Goal: Task Accomplishment & Management: Complete application form

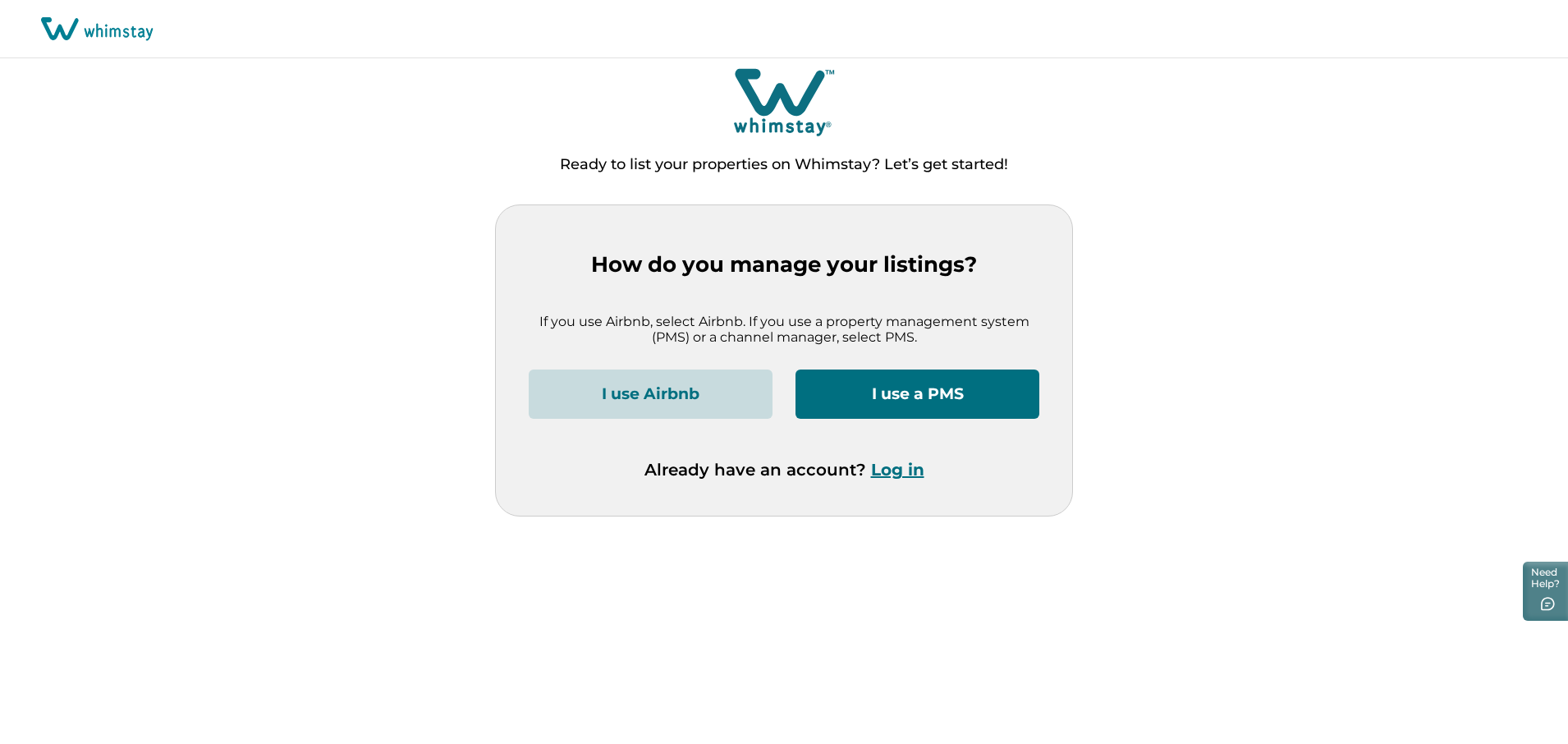
click at [902, 390] on button "I use a PMS" at bounding box center [918, 394] width 244 height 49
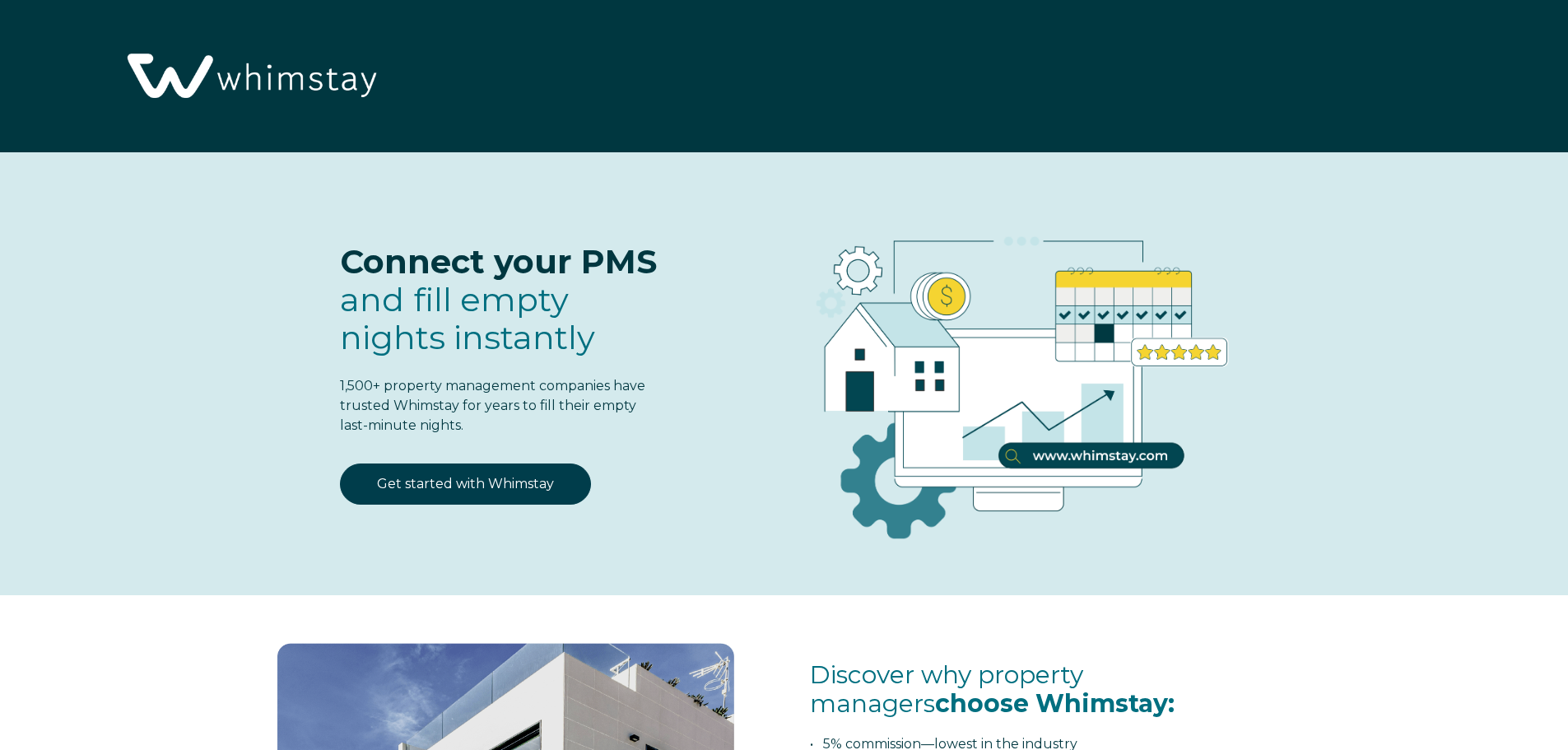
select select "US"
select select "Standard"
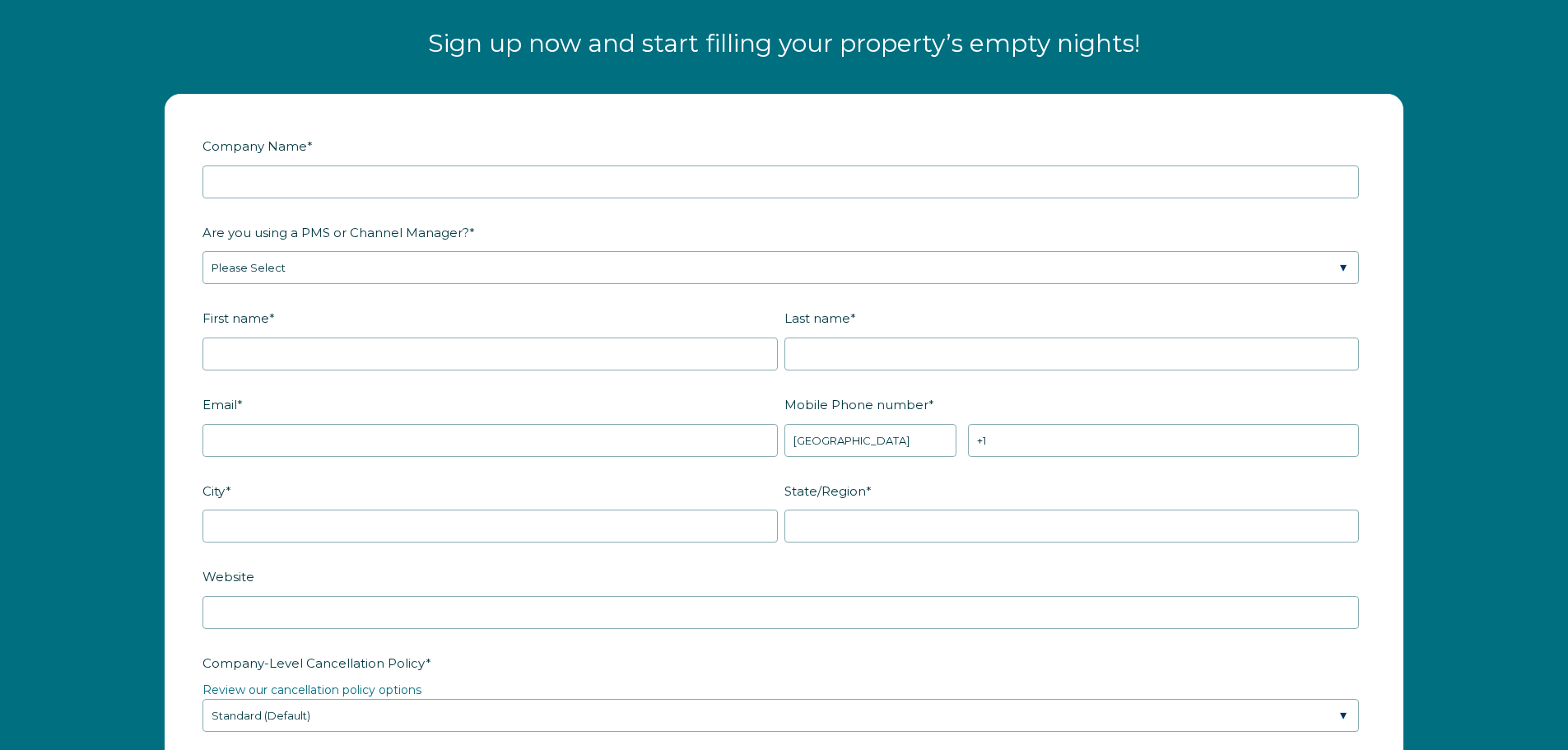
scroll to position [2140, 0]
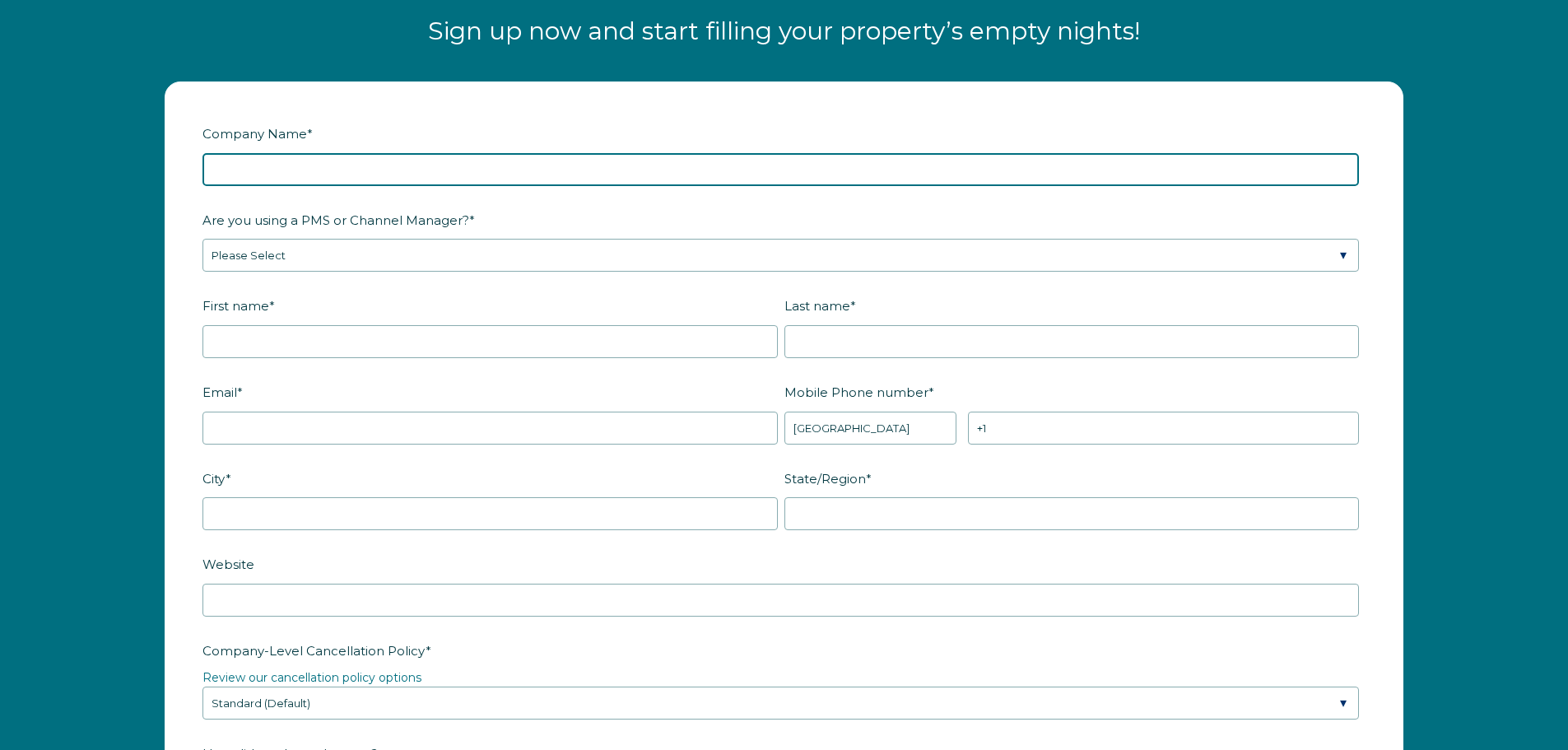
click at [349, 171] on input "Company Name *" at bounding box center [781, 170] width 1157 height 33
type input "Stoney Creek Stays, LLC"
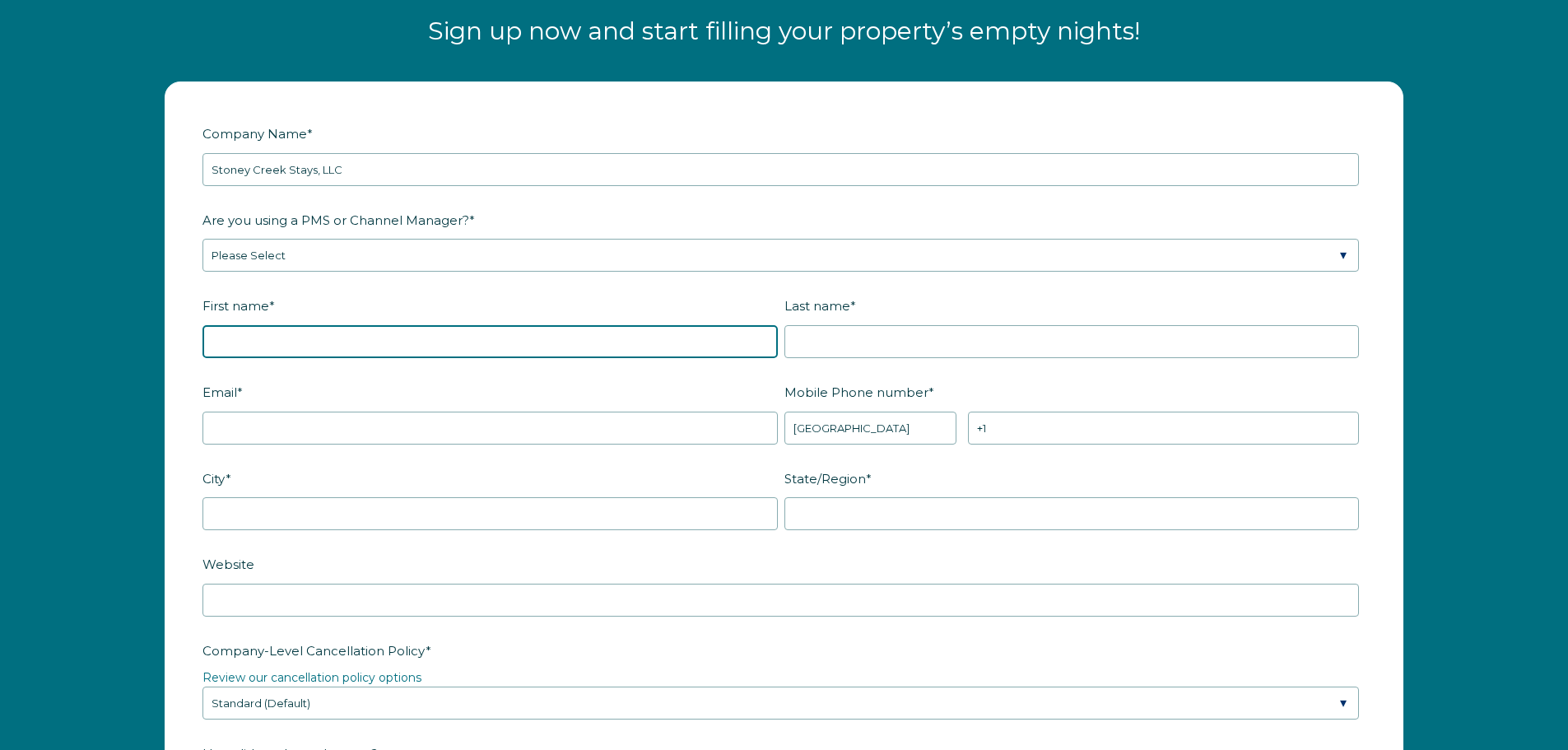
type input "[PERSON_NAME]"
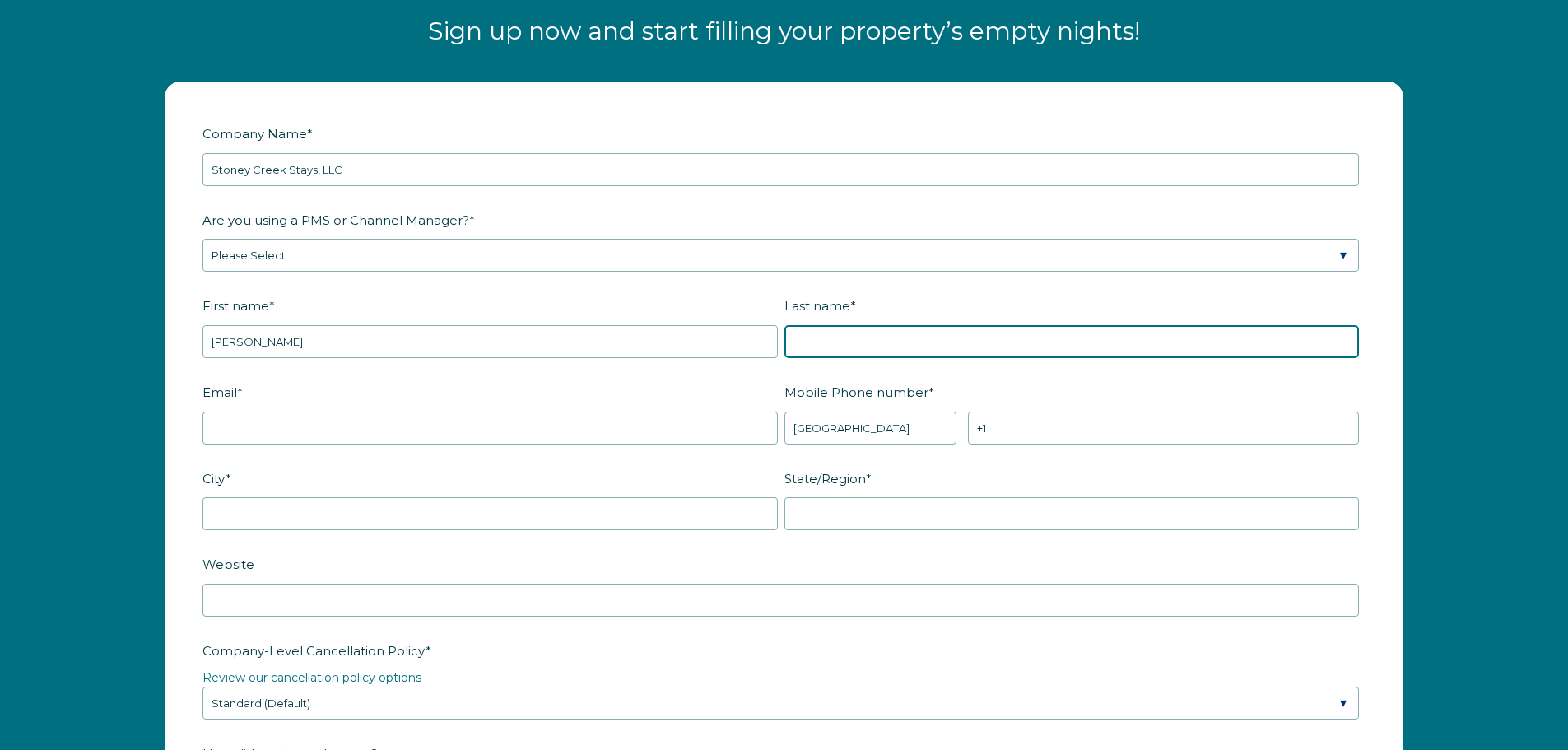
type input "Furry"
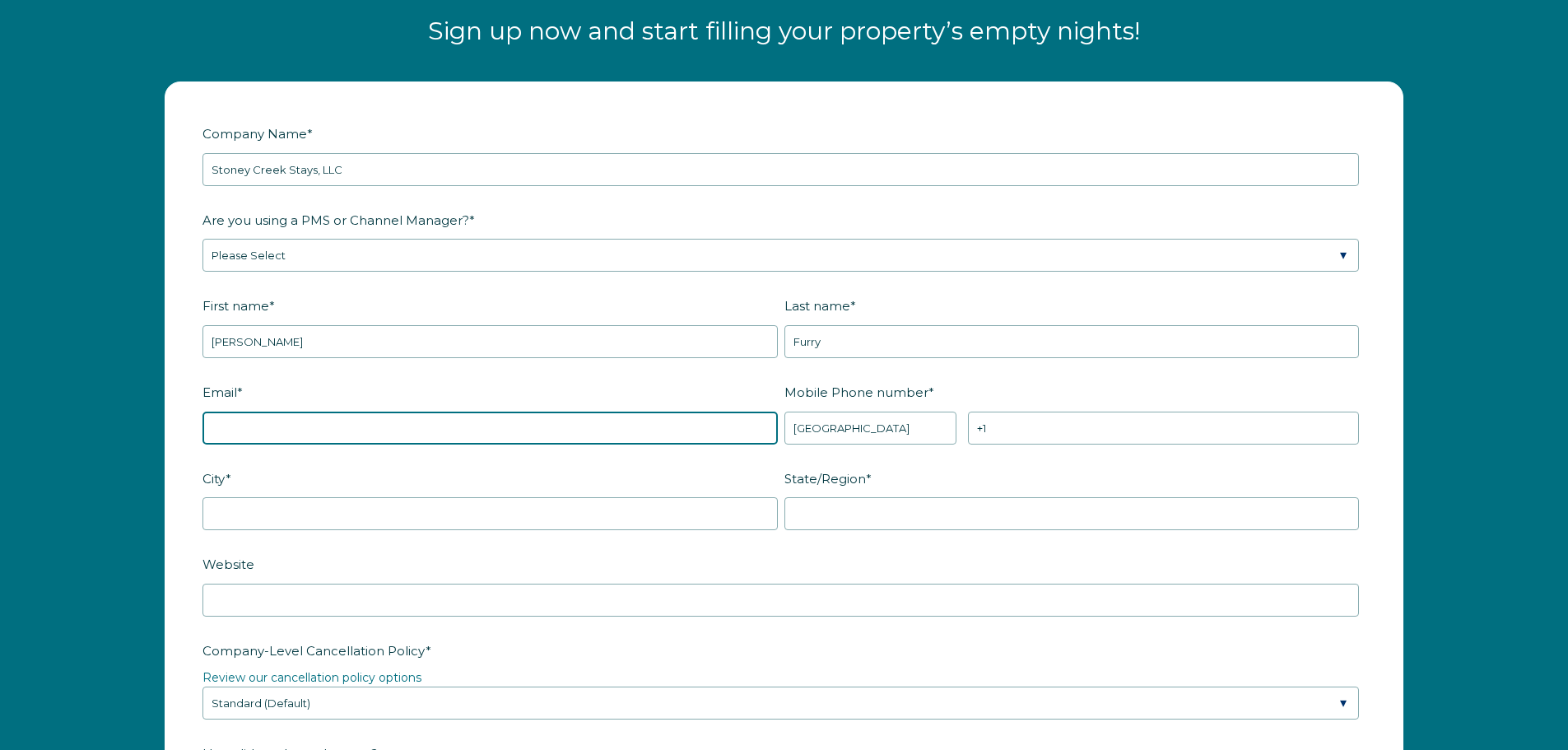
type input "[EMAIL_ADDRESS][DOMAIN_NAME]"
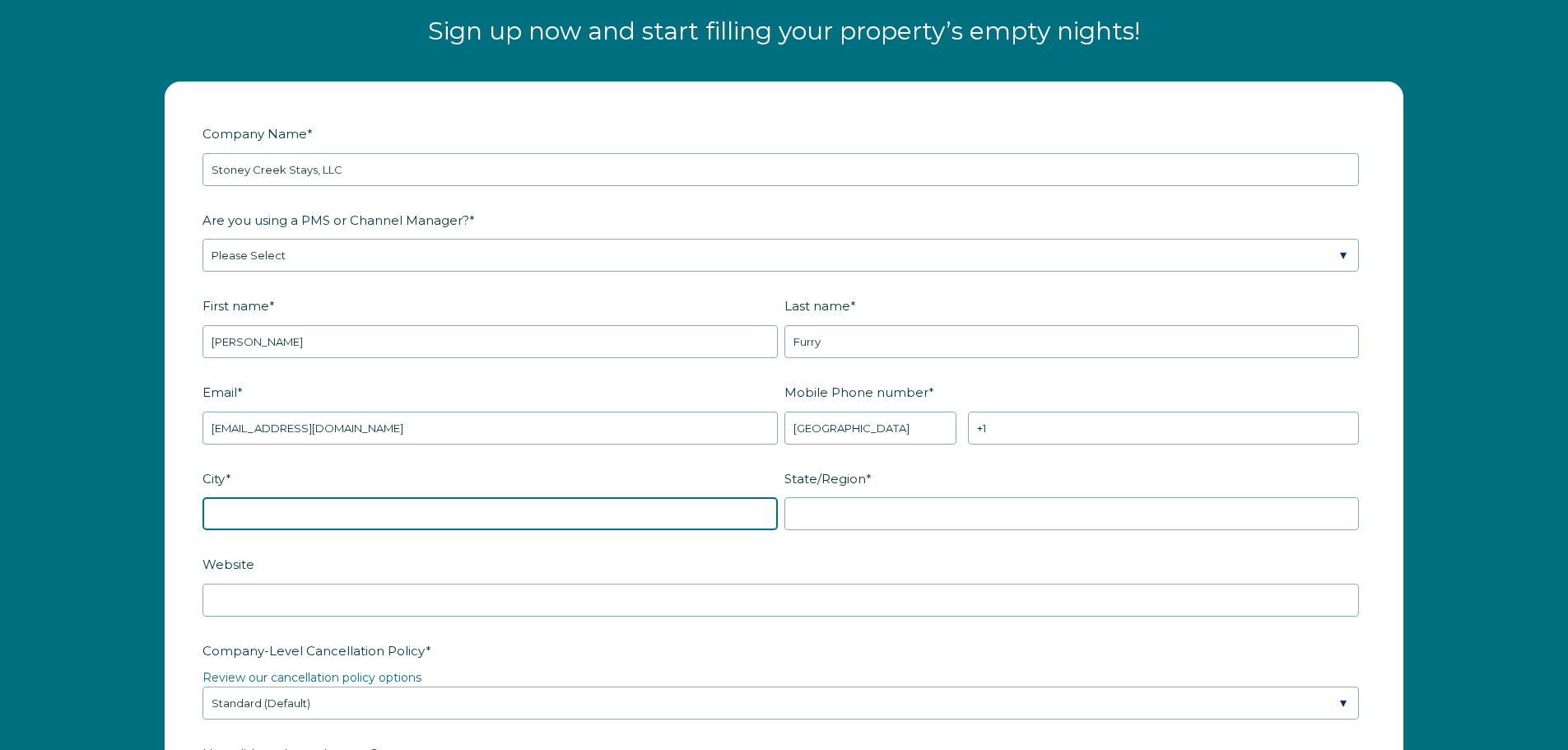
type input "Noble"
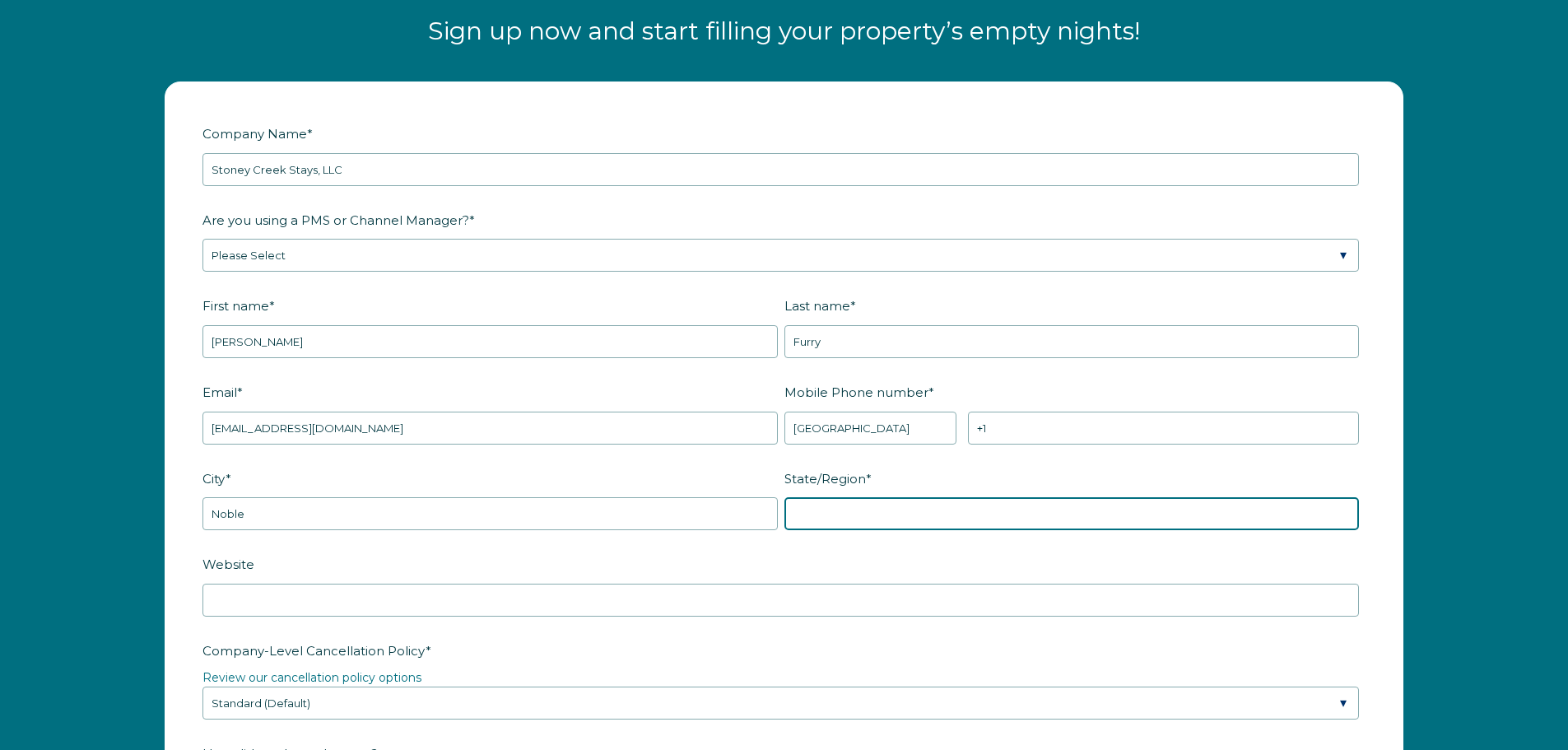
type input "OK"
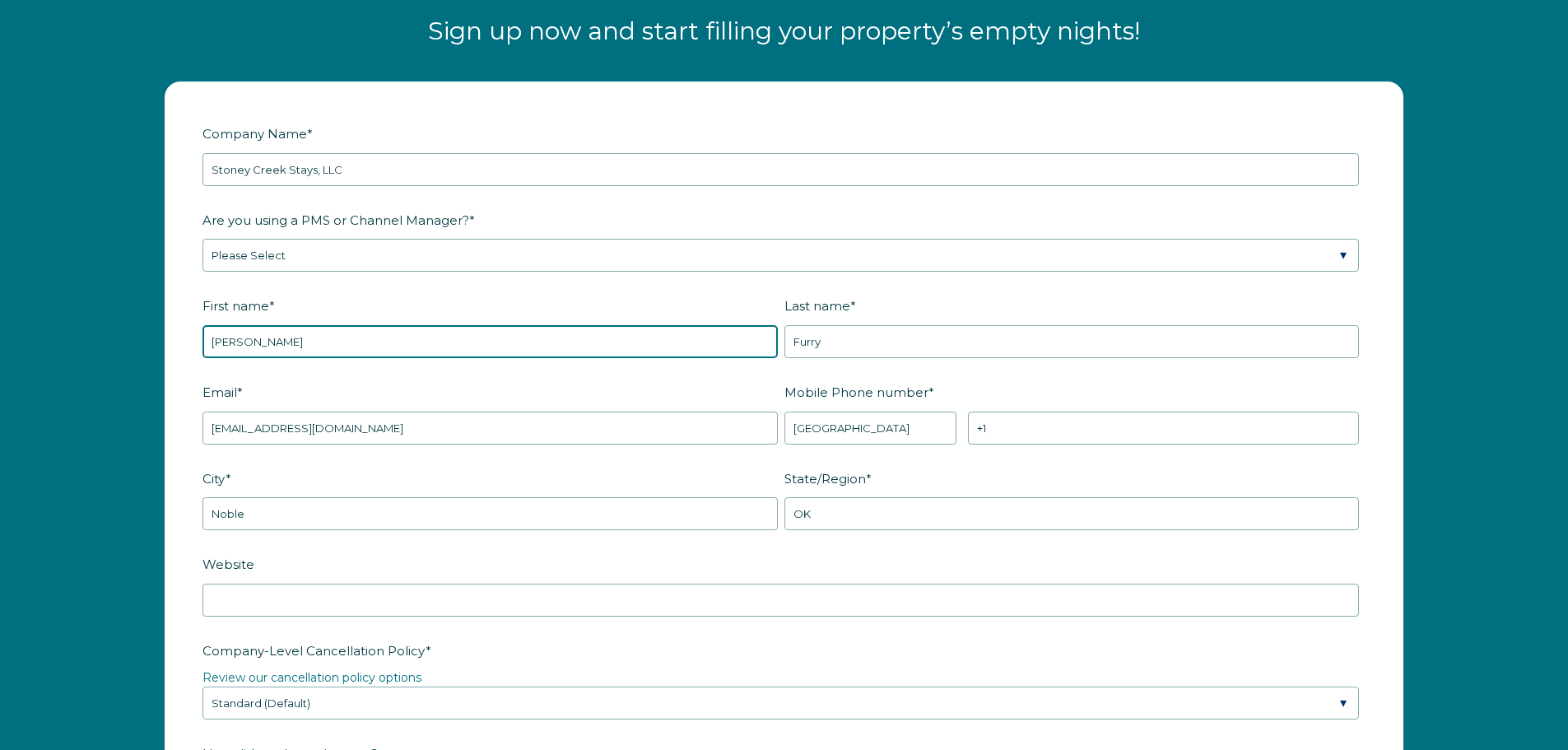
click at [305, 344] on input "[PERSON_NAME]" at bounding box center [490, 341] width 576 height 33
type input "[PERSON_NAME]"
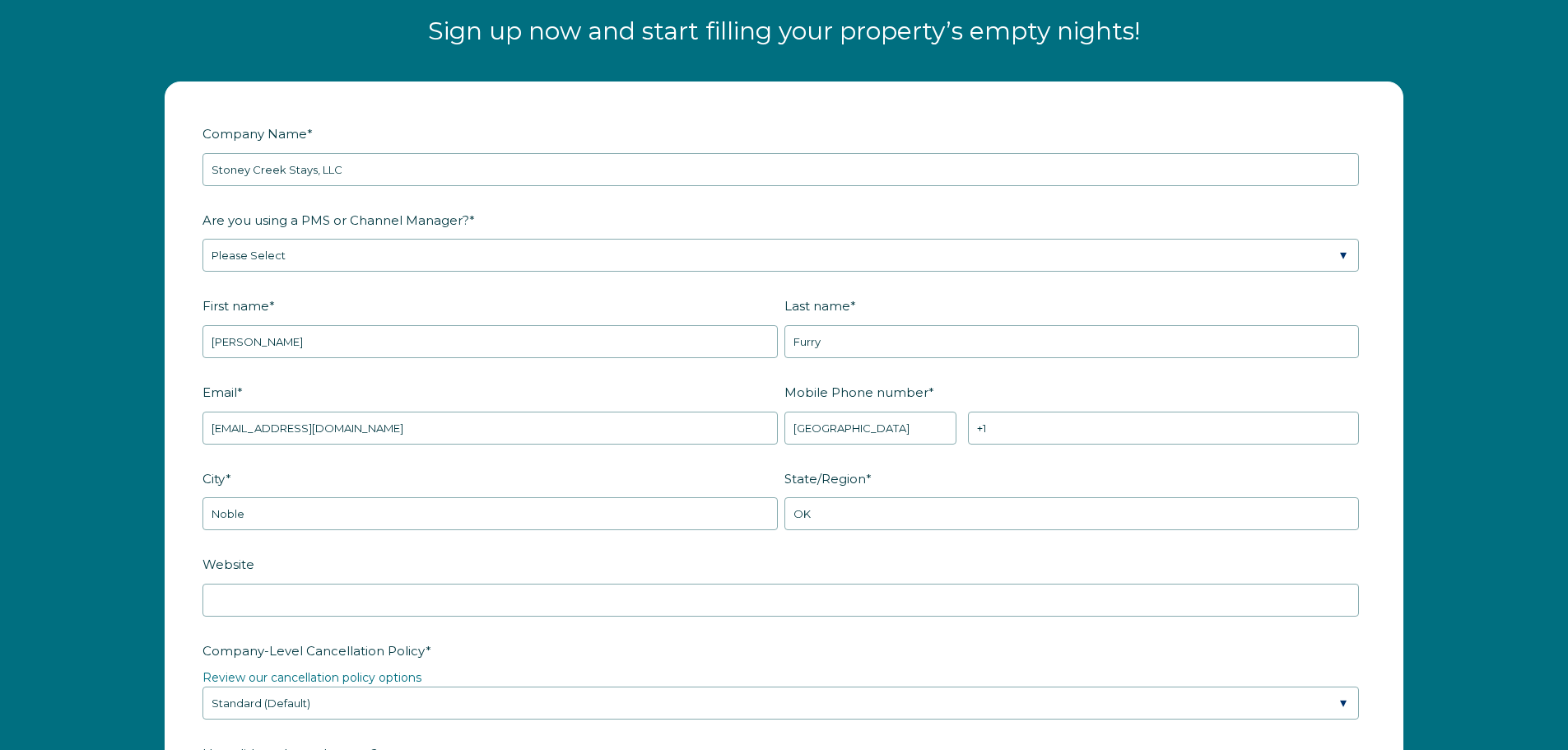
click at [564, 306] on label "First name *" at bounding box center [494, 306] width 582 height 29
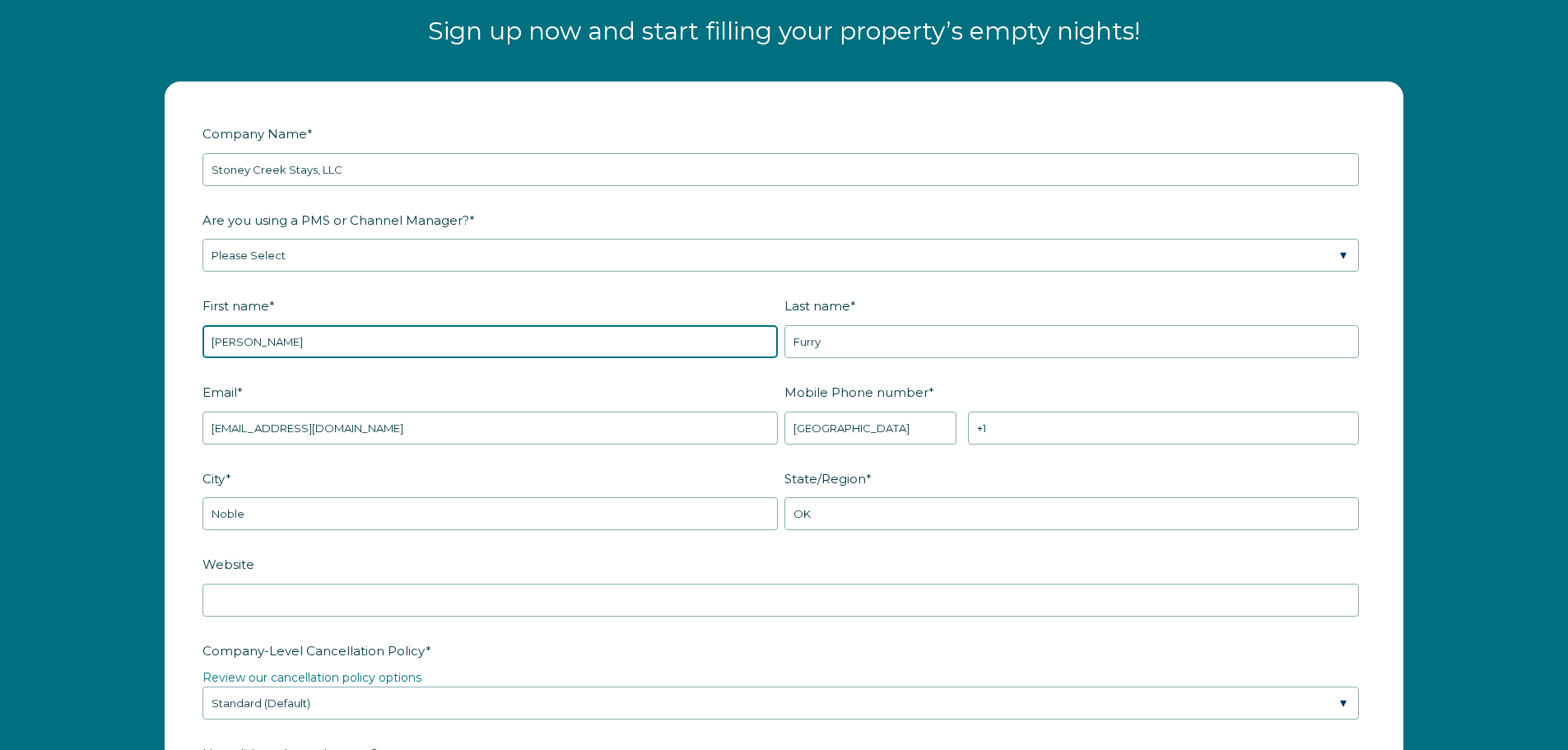
click at [564, 325] on input "[PERSON_NAME]" at bounding box center [490, 341] width 576 height 33
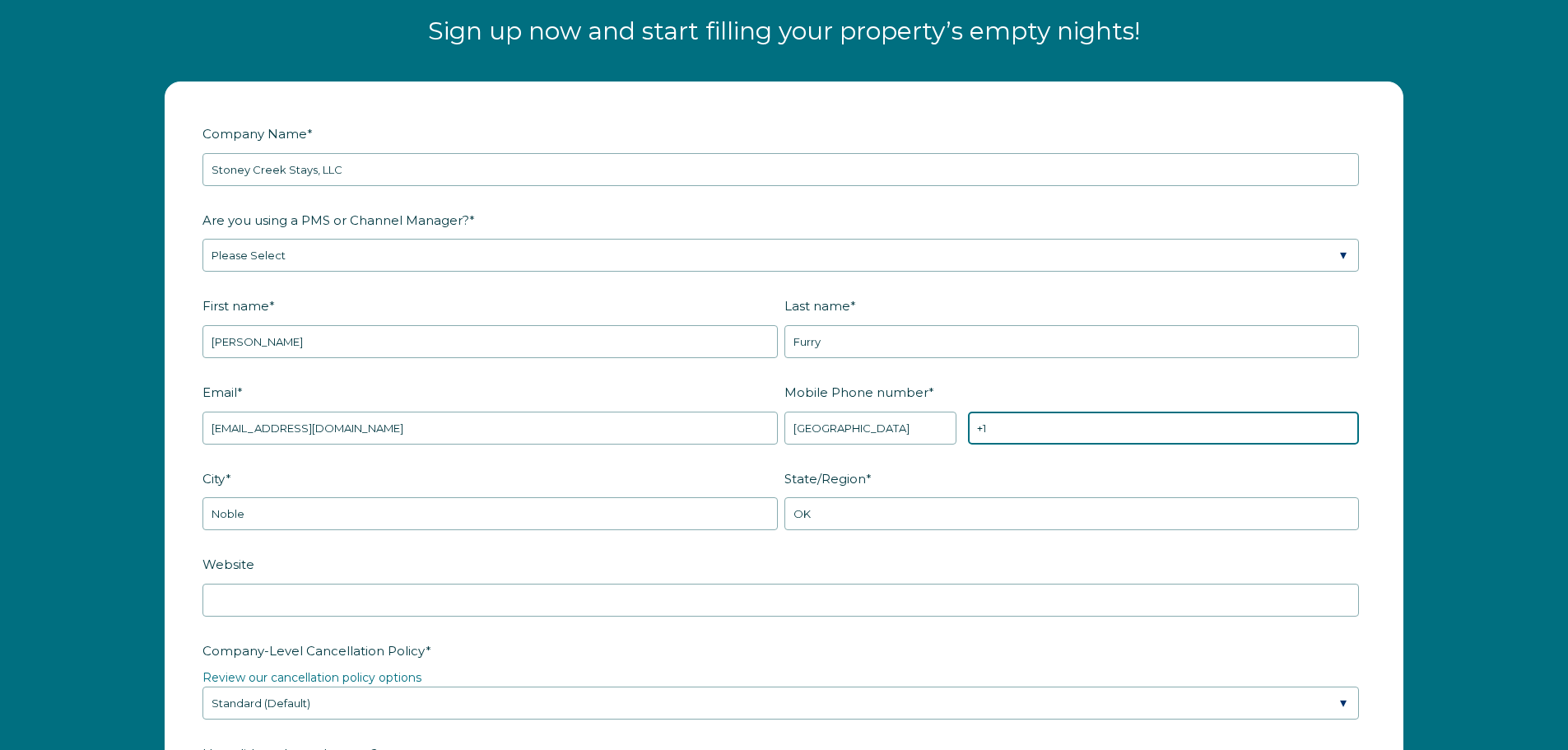
click at [1142, 434] on input "+1" at bounding box center [1163, 428] width 391 height 33
type input "[PHONE_NUMBER]"
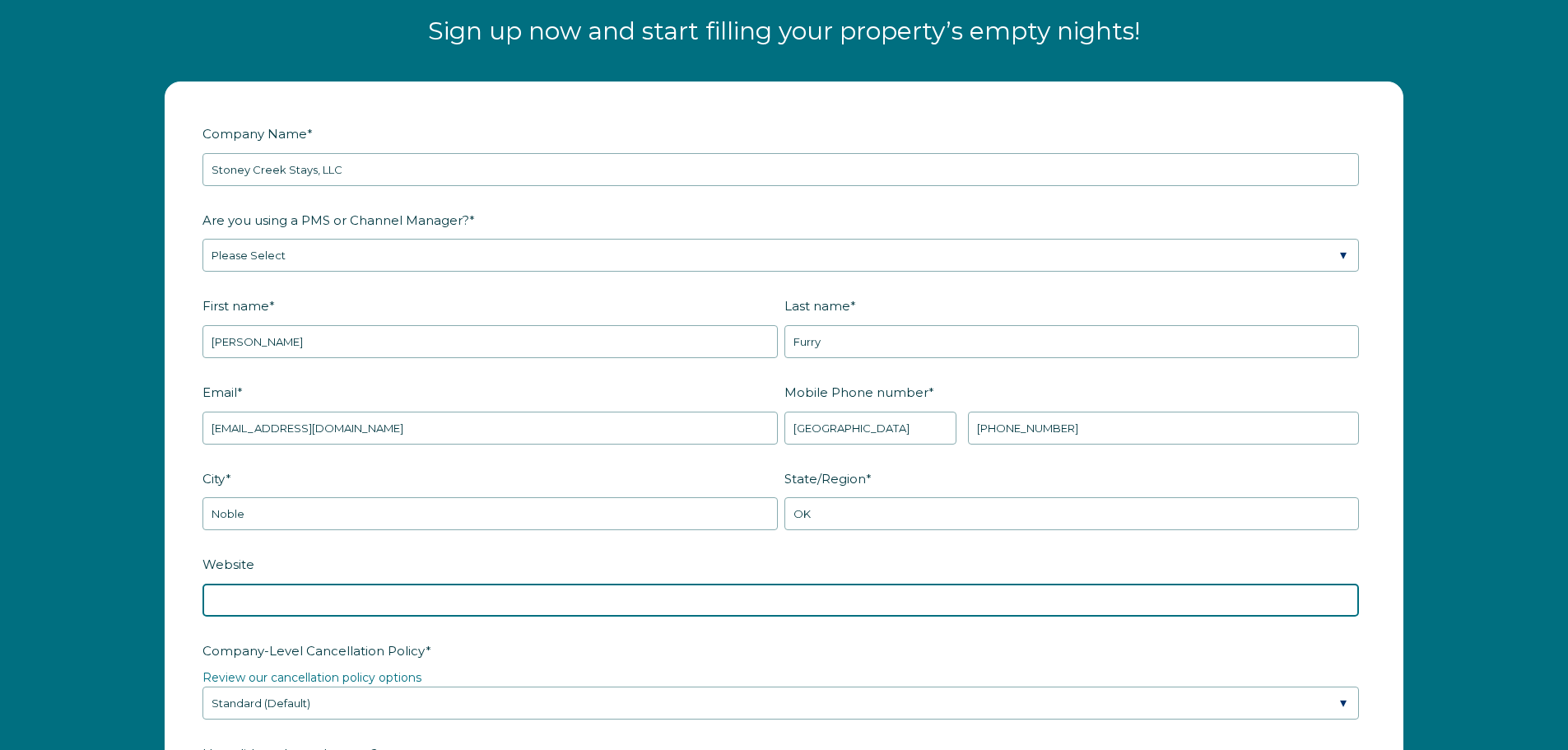
click at [710, 597] on input "Website" at bounding box center [781, 600] width 1157 height 33
type input "s"
type input "[DOMAIN_NAME]"
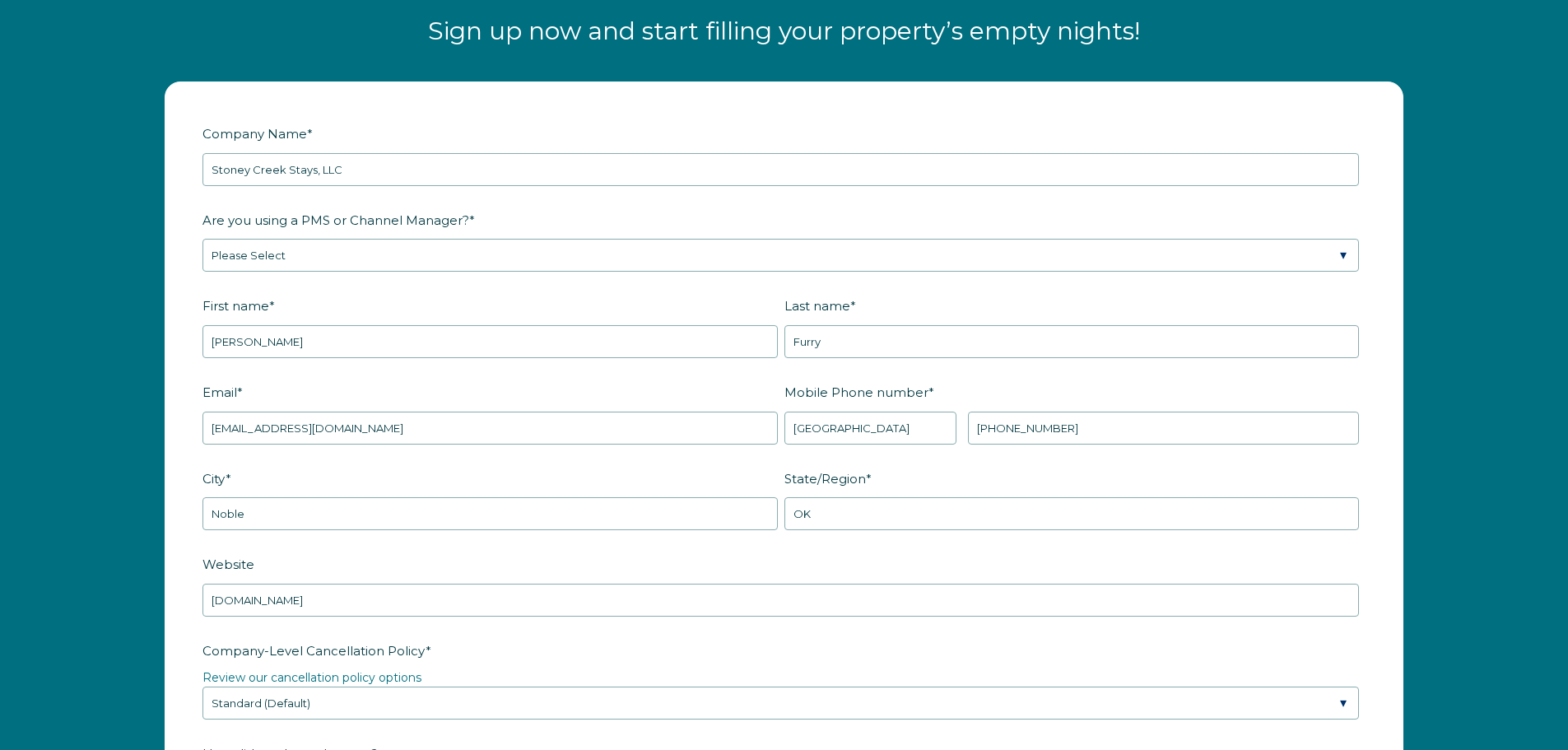
click at [661, 639] on label "Company-Level Cancellation Policy *" at bounding box center [784, 651] width 1163 height 29
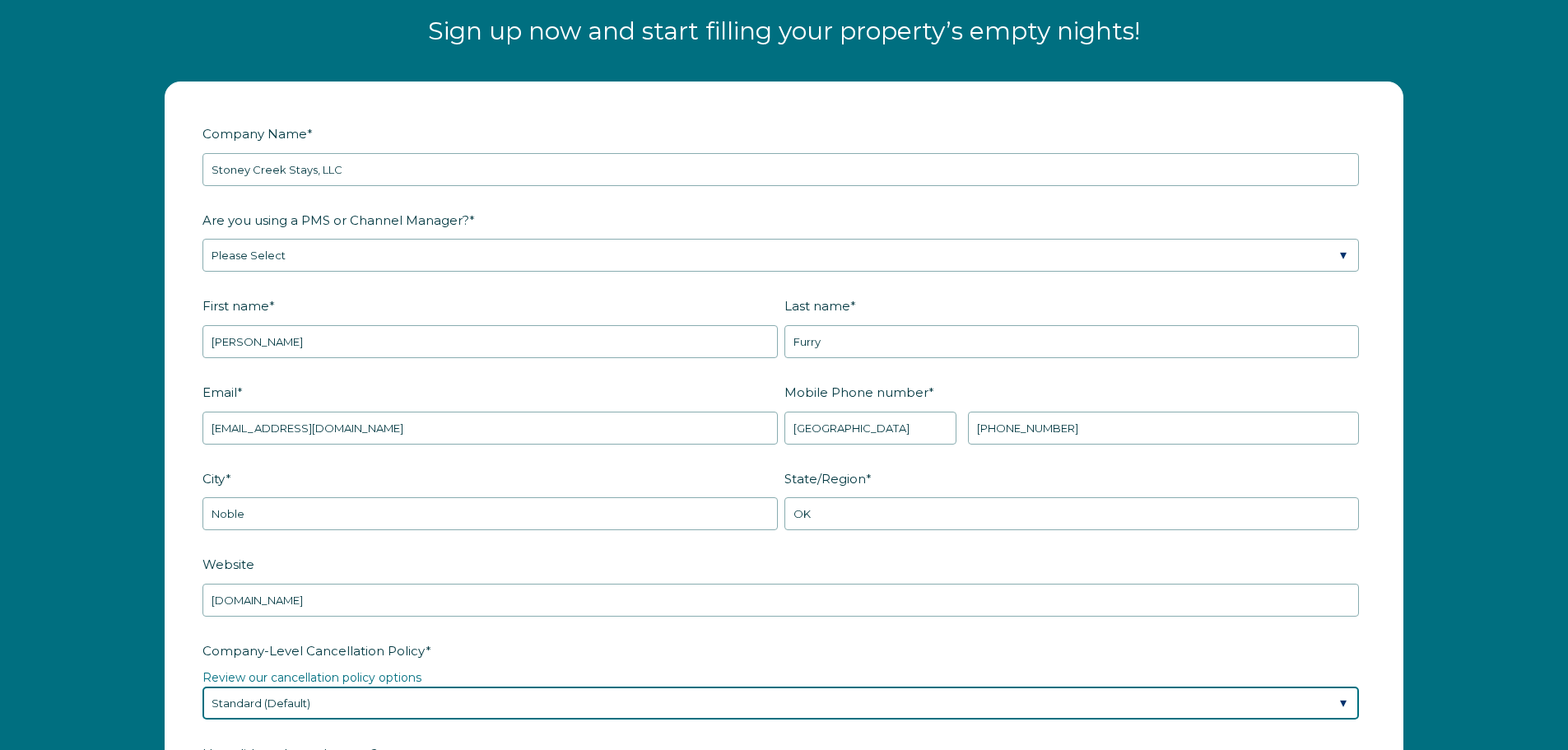
click at [661, 687] on select "Please Select Partial Standard (Default) Moderate Strict" at bounding box center [781, 703] width 1157 height 33
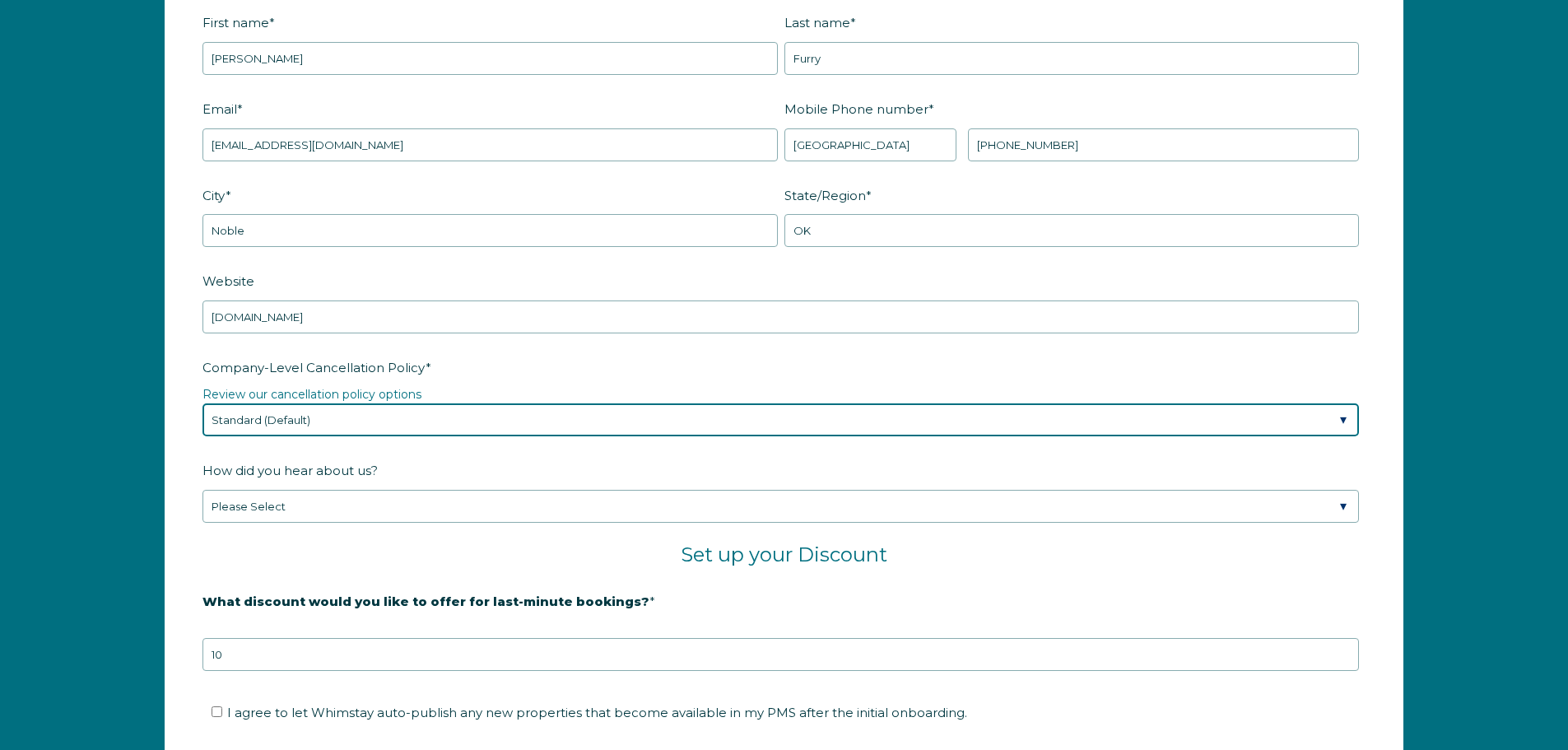
scroll to position [2469, 0]
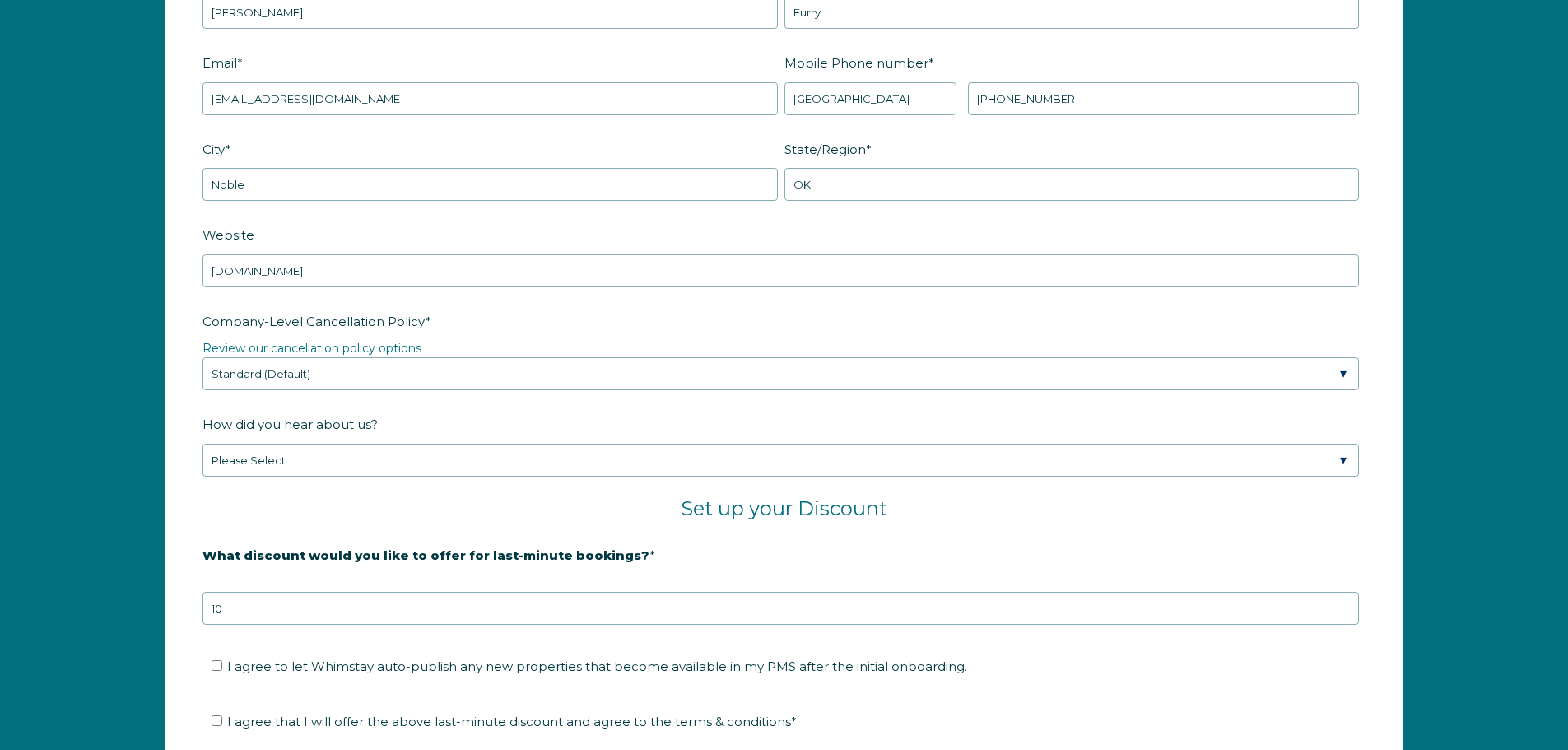
drag, startPoint x: 577, startPoint y: 391, endPoint x: 585, endPoint y: 374, distance: 18.8
click at [578, 389] on fieldset "Company-Level Cancellation Policy * Review our cancellation policy options Plea…" at bounding box center [784, 359] width 1163 height 104
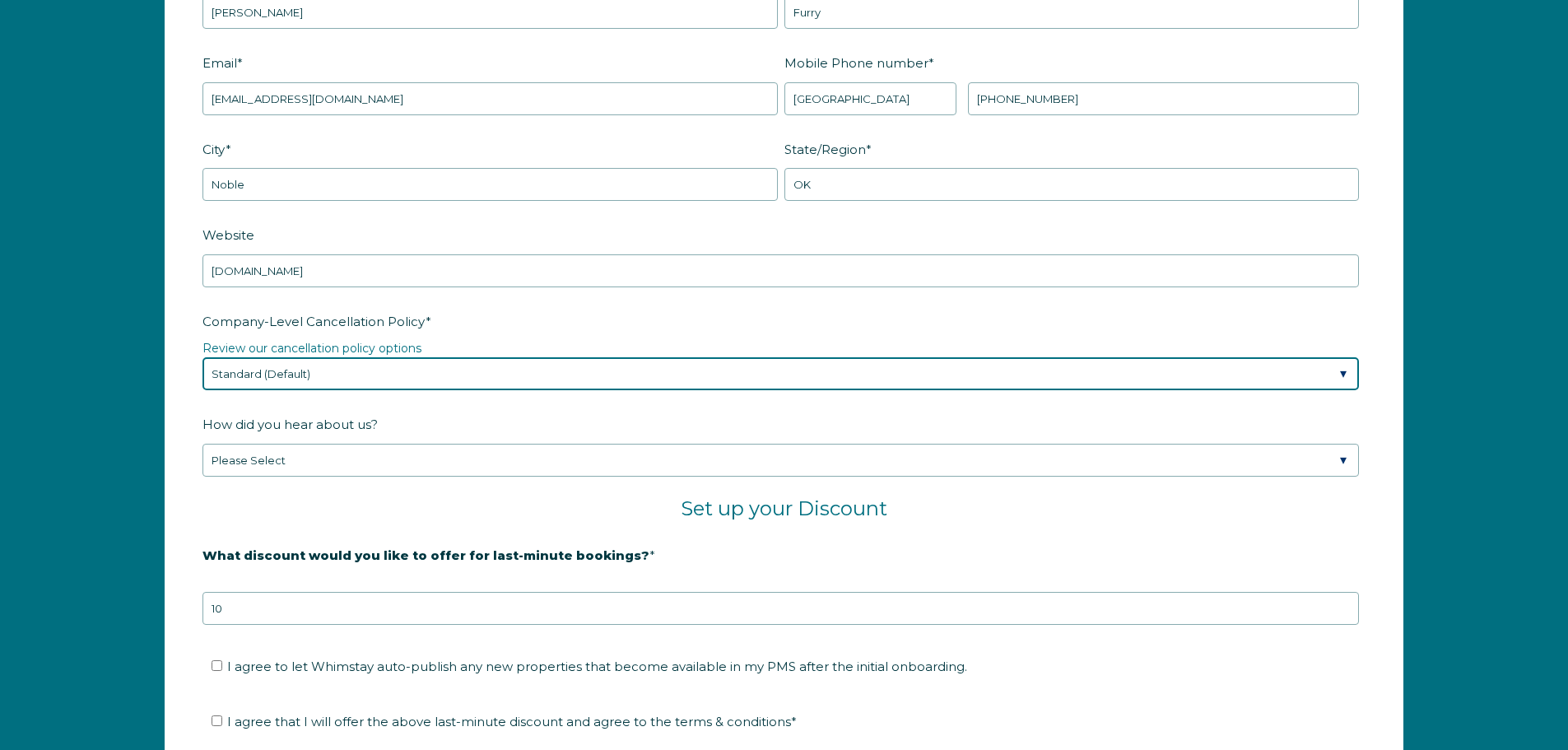
click at [585, 374] on select "Please Select Partial Standard (Default) Moderate Strict" at bounding box center [781, 373] width 1157 height 33
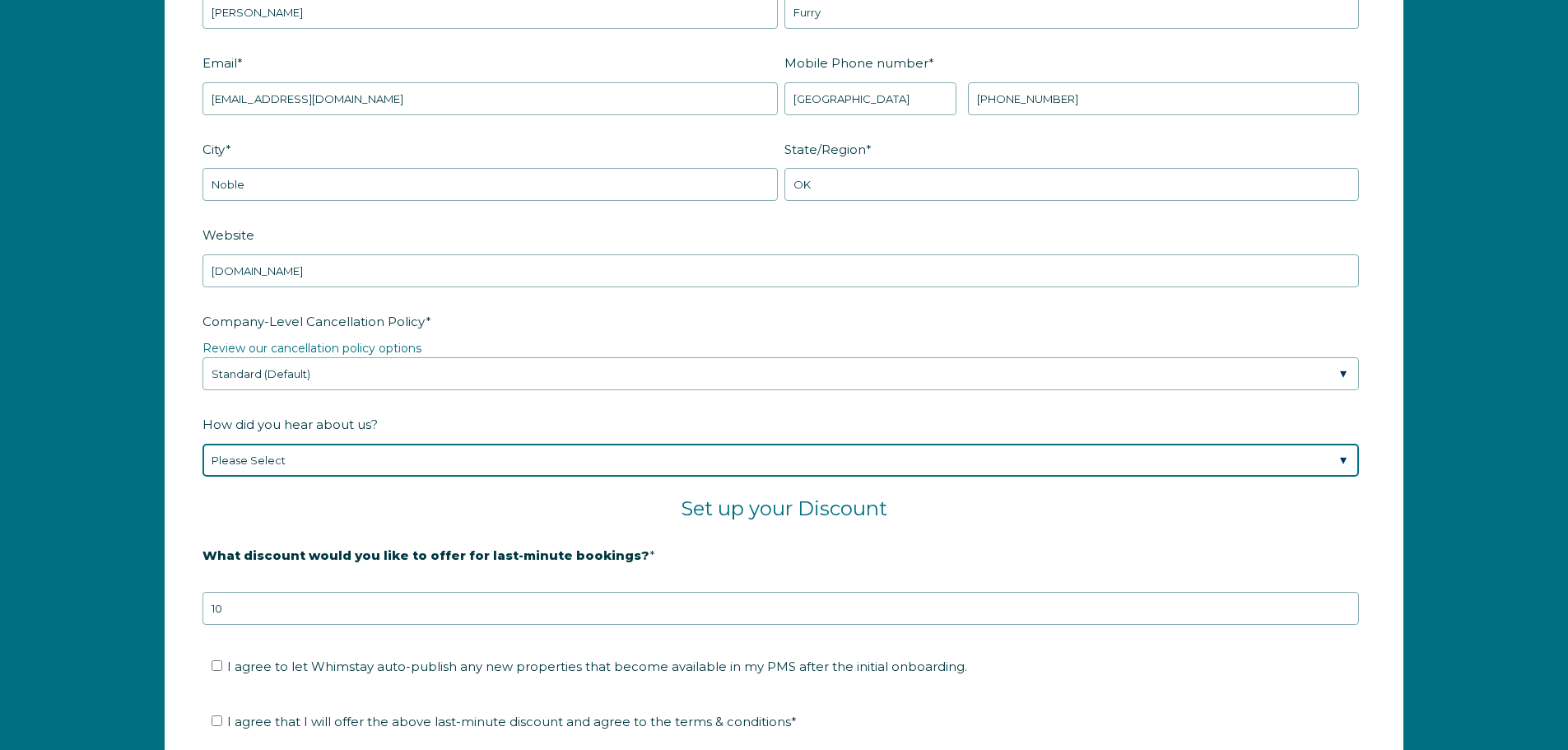
click at [527, 461] on select "Please Select Found Whimstay through a Google search Spoke to a Whimstay salesp…" at bounding box center [781, 460] width 1157 height 33
select select "Podcast"
click at [203, 444] on select "Please Select Found Whimstay through a Google search Spoke to a Whimstay salesp…" at bounding box center [781, 460] width 1157 height 33
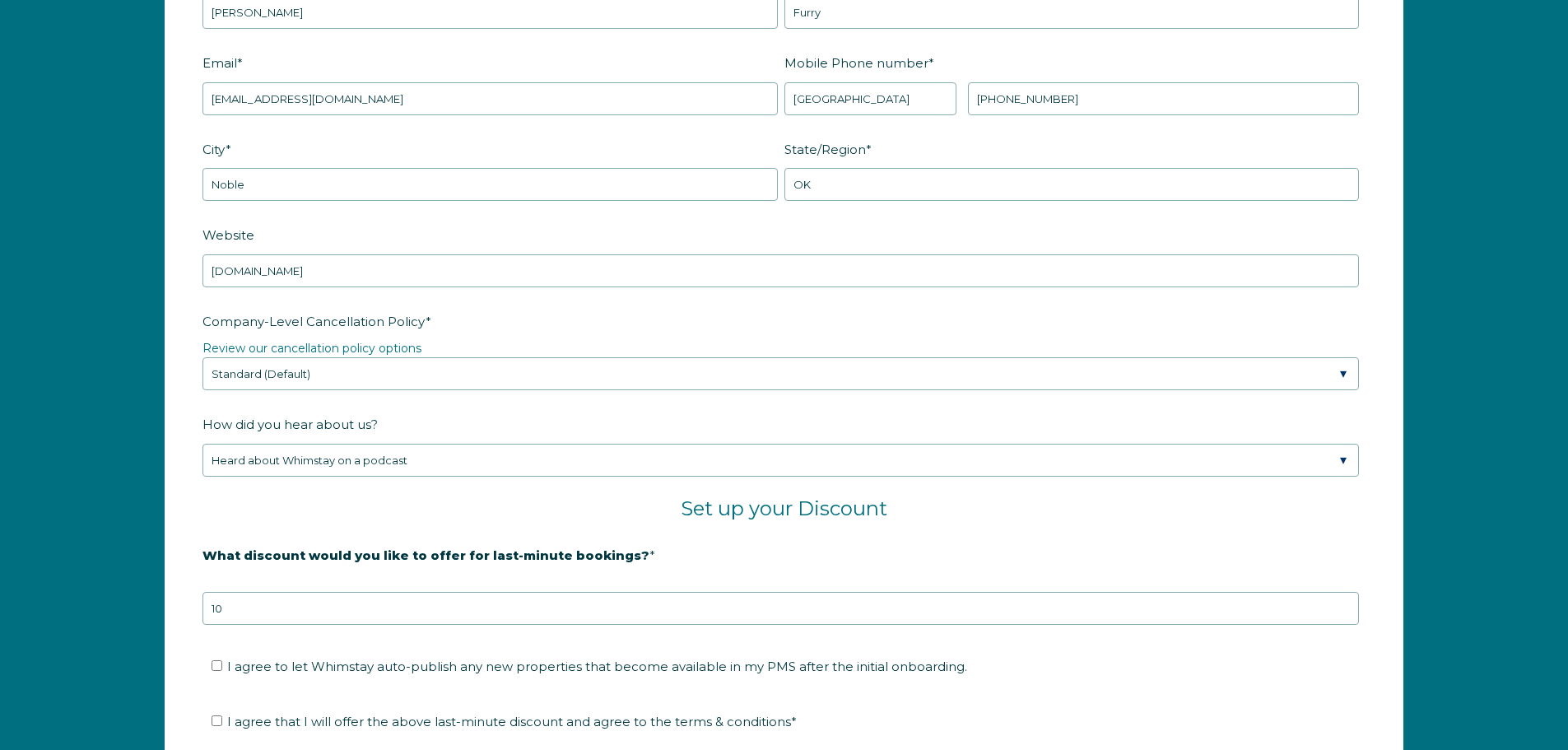
click at [532, 522] on fieldset "Set up your Discount" at bounding box center [784, 518] width 1163 height 44
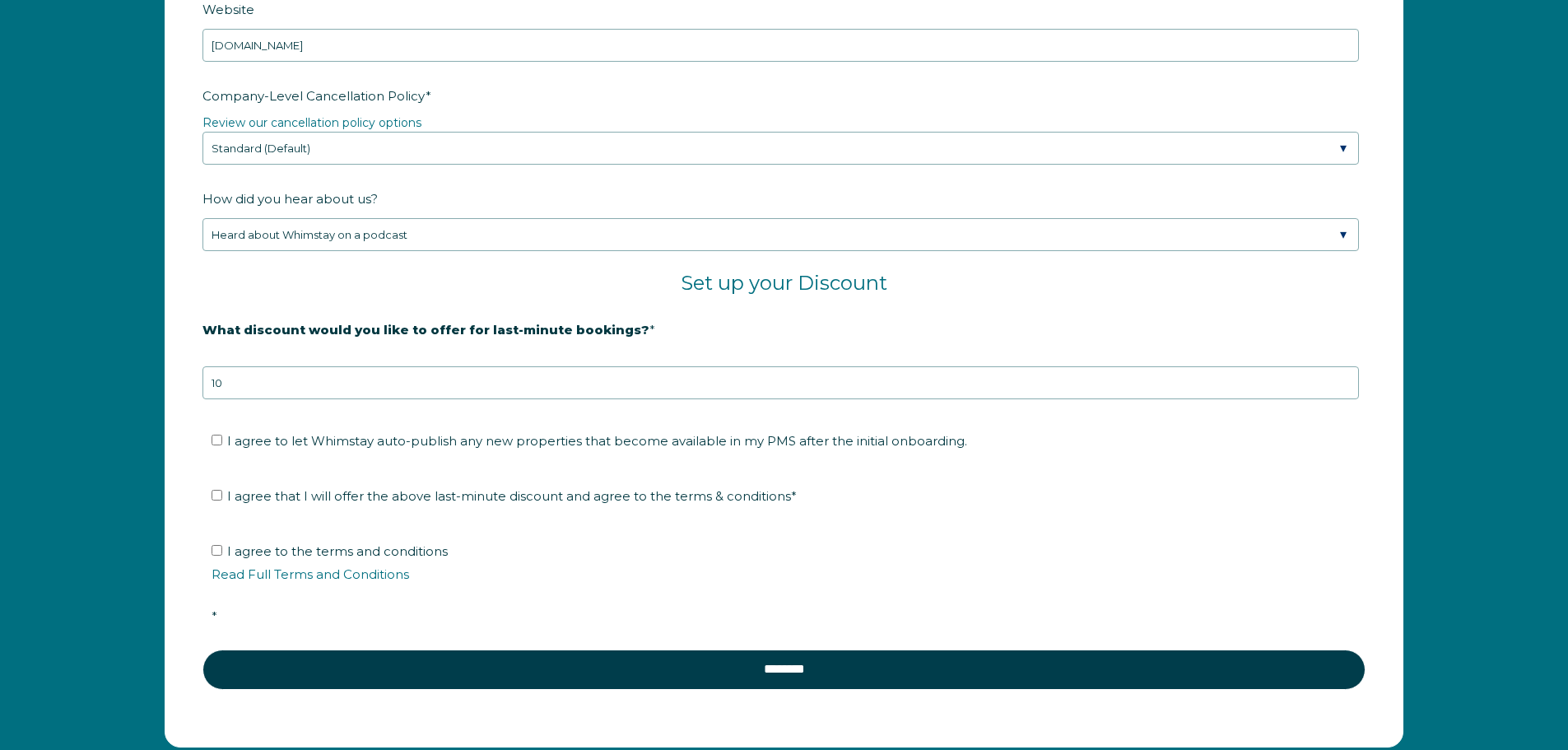
scroll to position [2717, 0]
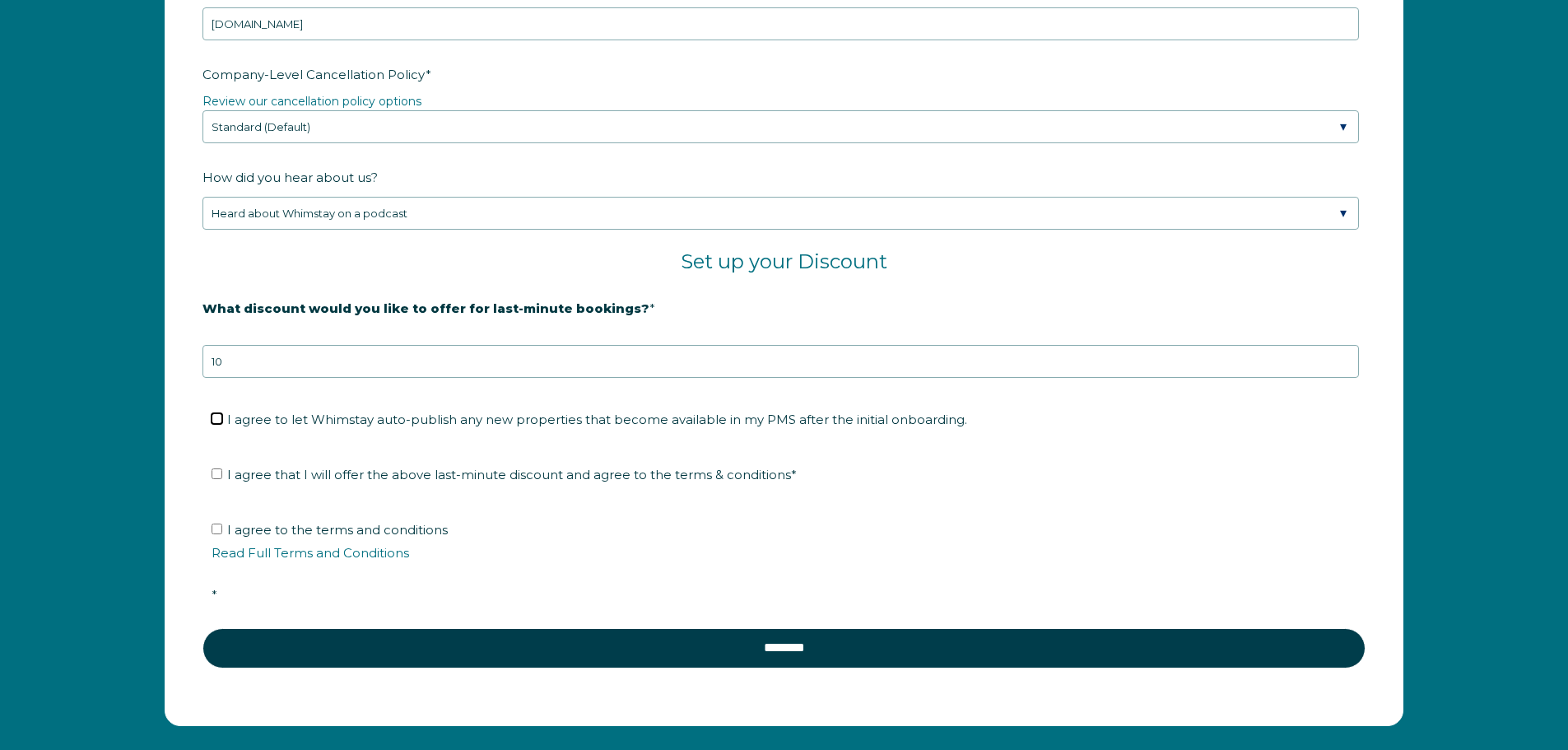
click at [211, 416] on input "I agree to let Whimstay auto-publish any new properties that become available i…" at bounding box center [216, 418] width 11 height 11
checkbox input "true"
click at [216, 473] on input "I agree that I will offer the above last-minute discount and agree to the terms…" at bounding box center [216, 473] width 11 height 11
checkbox input "true"
click at [219, 530] on input "I agree to the terms and conditions Read Full Terms and Conditions *" at bounding box center [216, 529] width 11 height 11
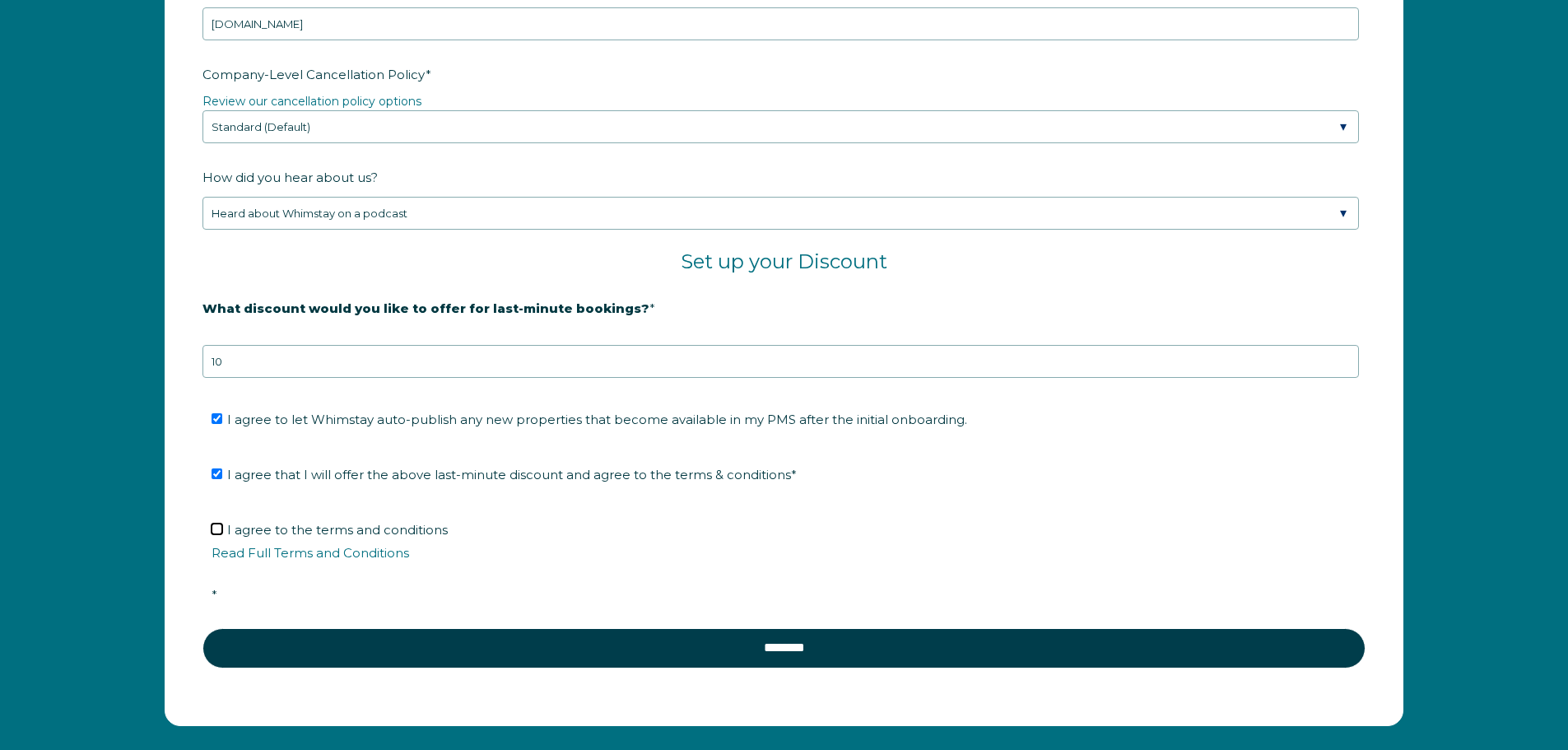
checkbox input "true"
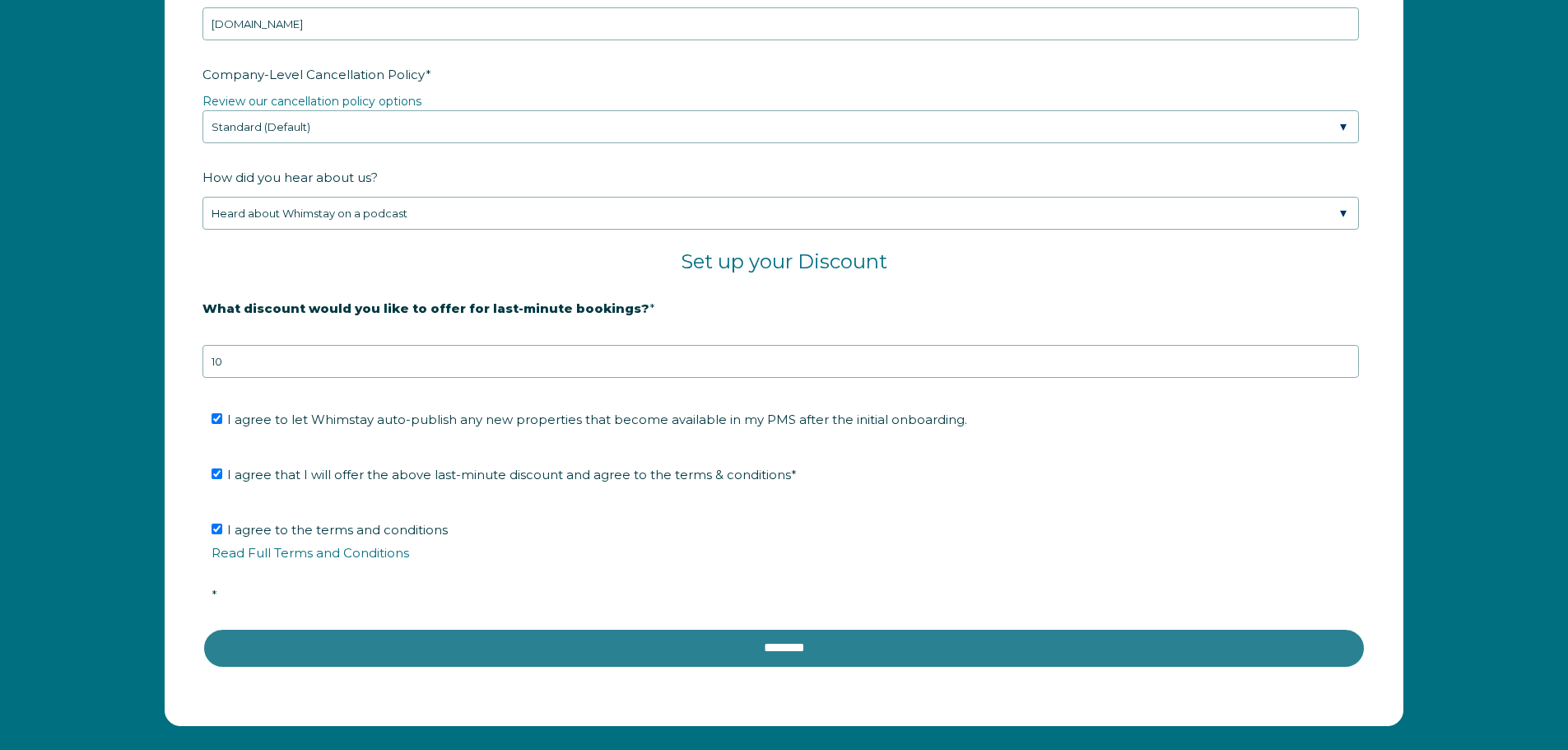
click at [684, 646] on input "********" at bounding box center [784, 648] width 1163 height 40
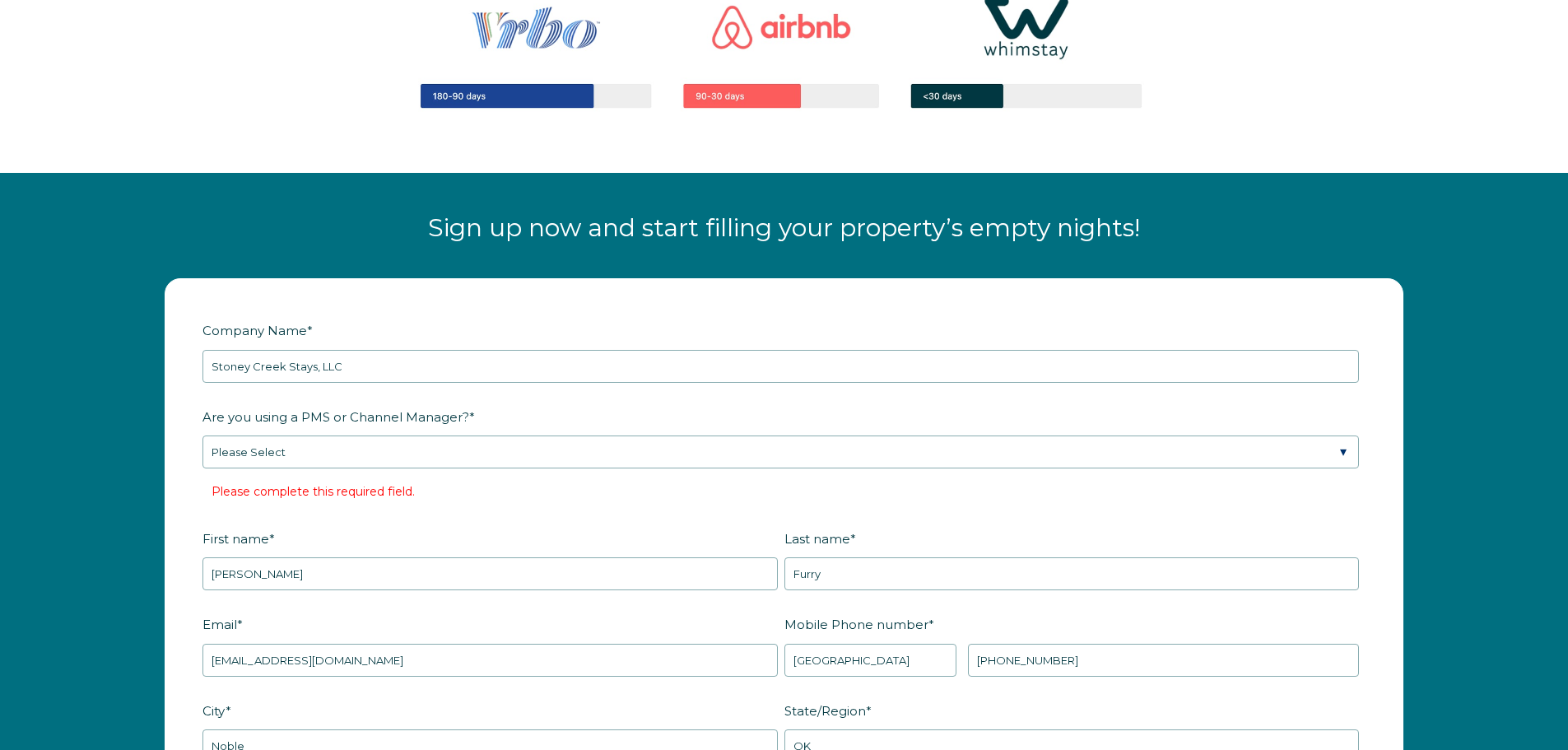
scroll to position [1928, 0]
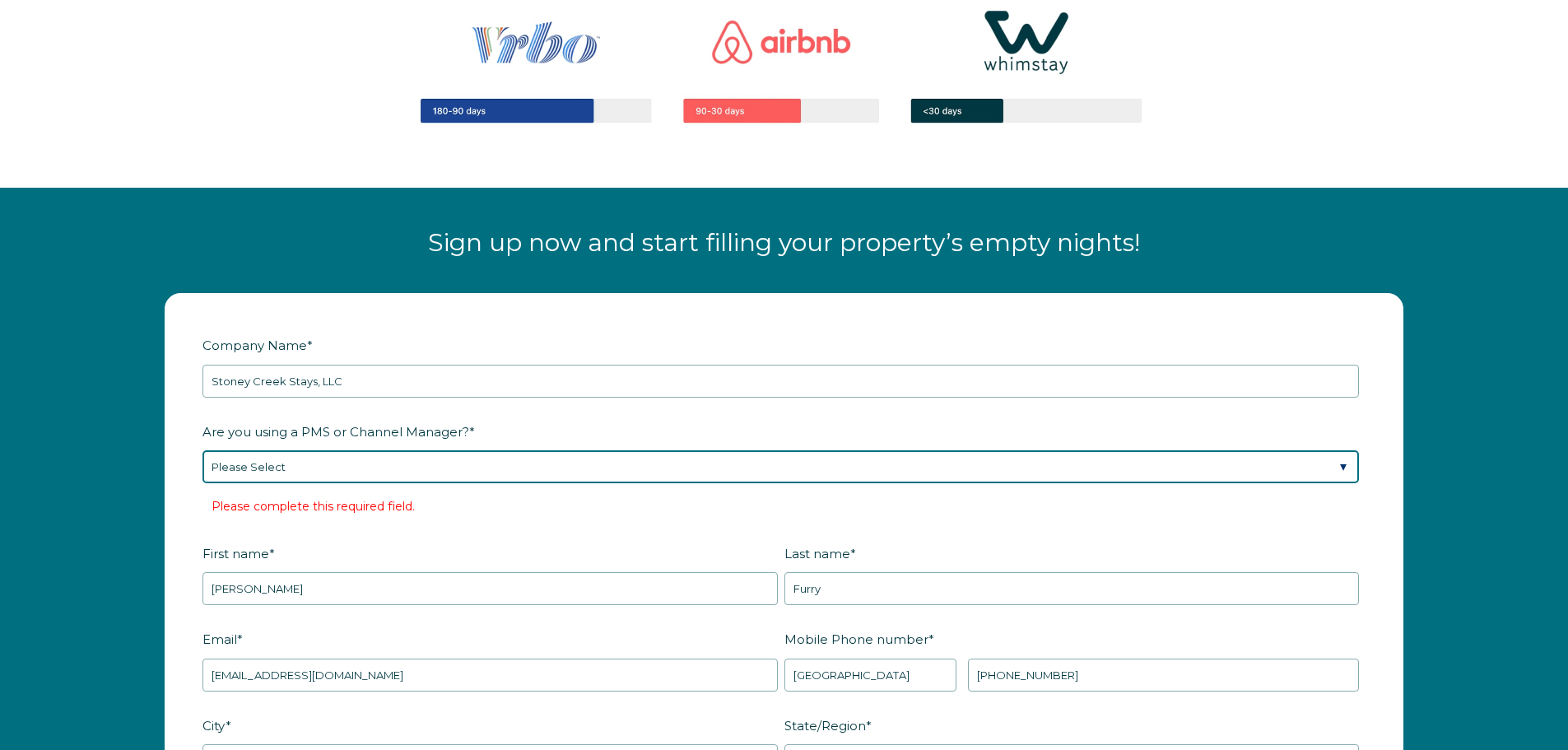
click at [682, 463] on select "Please Select Barefoot BookingPal Boost Brightside CiiRUS Escapia Guesty Hostaw…" at bounding box center [781, 467] width 1157 height 33
select select "Not Listed"
click at [203, 451] on select "Please Select Barefoot BookingPal Boost Brightside CiiRUS Escapia Guesty Hostaw…" at bounding box center [781, 467] width 1157 height 33
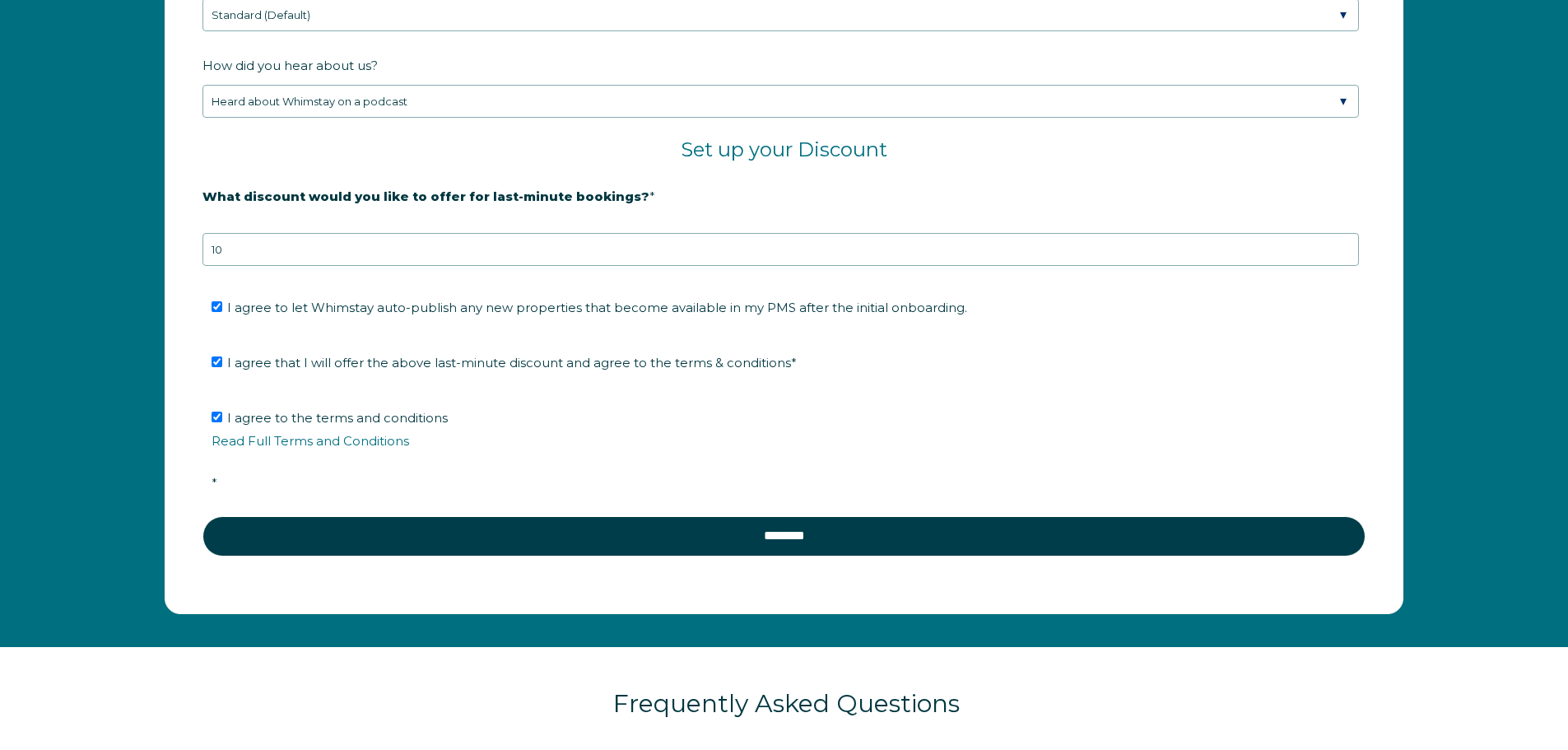
scroll to position [2835, 0]
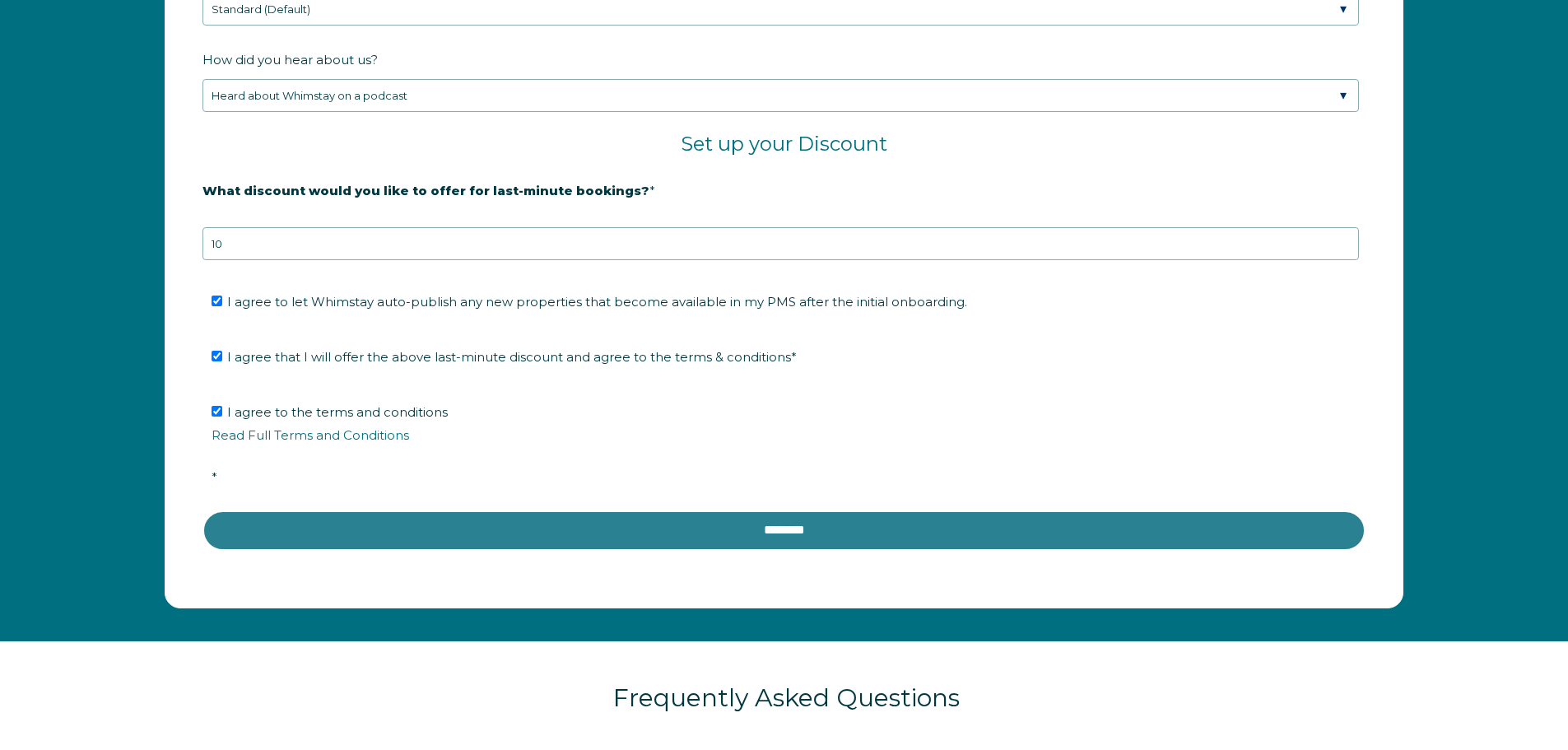
click at [766, 529] on input "********" at bounding box center [784, 530] width 1163 height 40
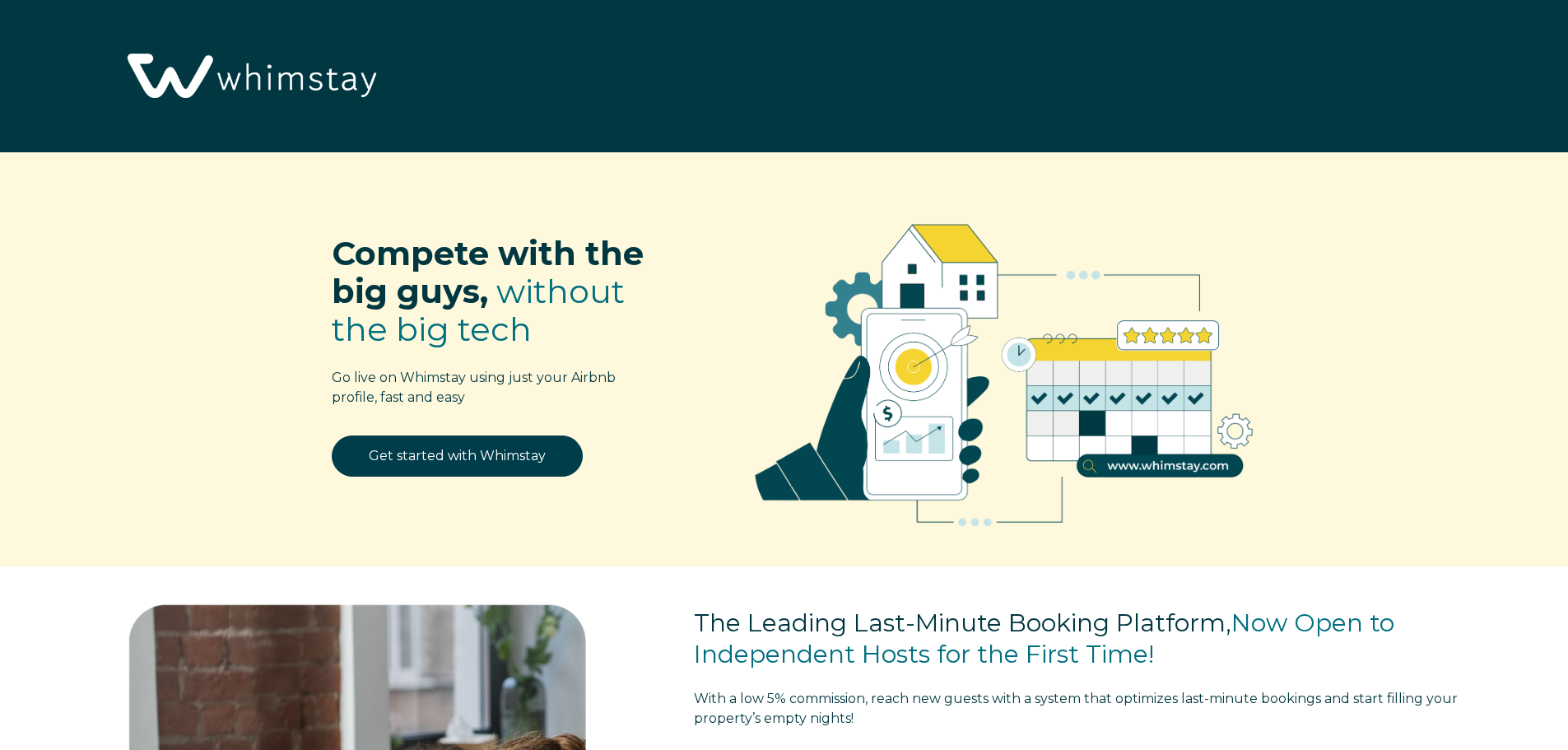
select select "US"
